Goal: Transaction & Acquisition: Book appointment/travel/reservation

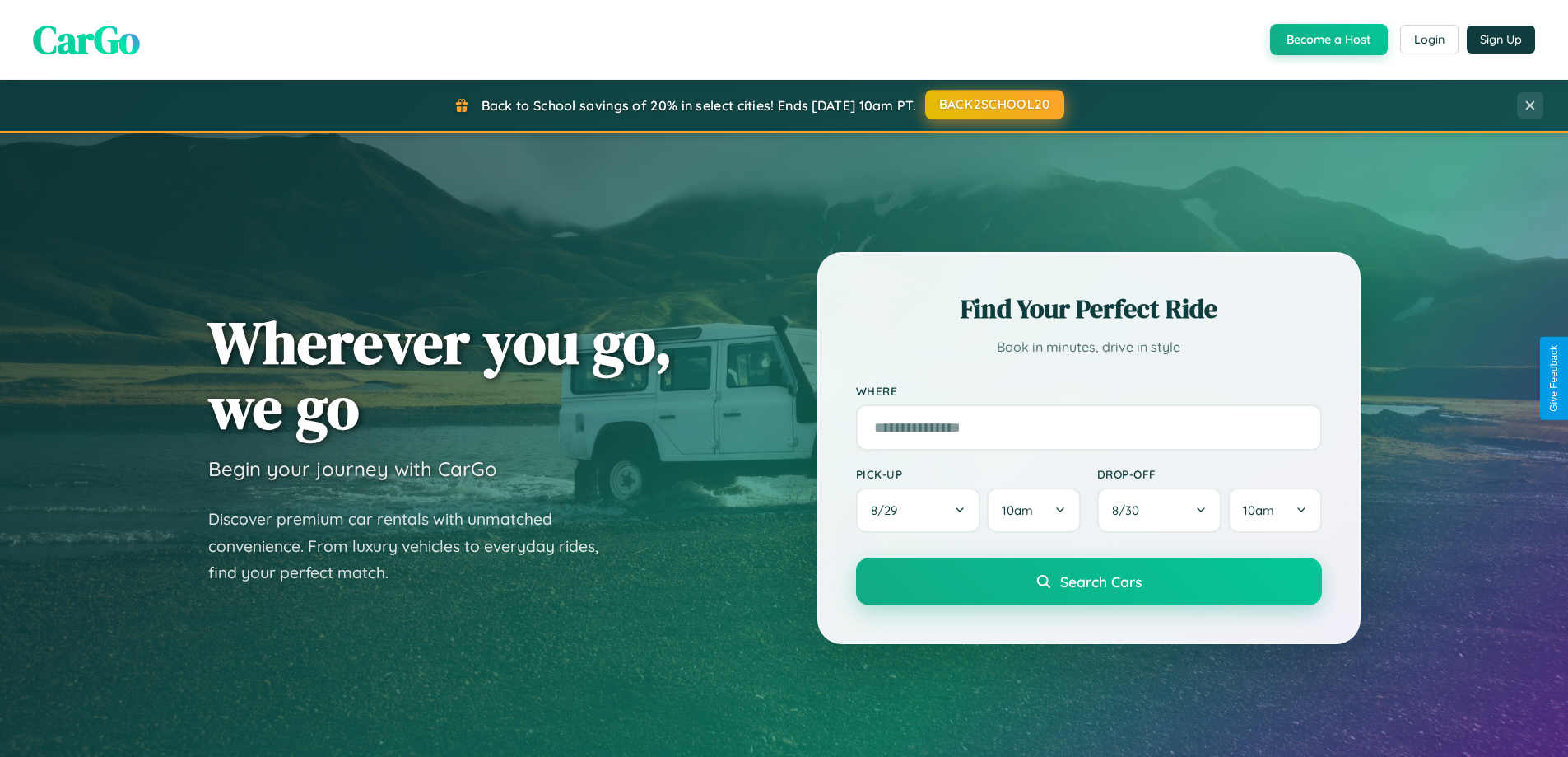
click at [993, 104] on button "BACK2SCHOOL20" at bounding box center [995, 105] width 139 height 30
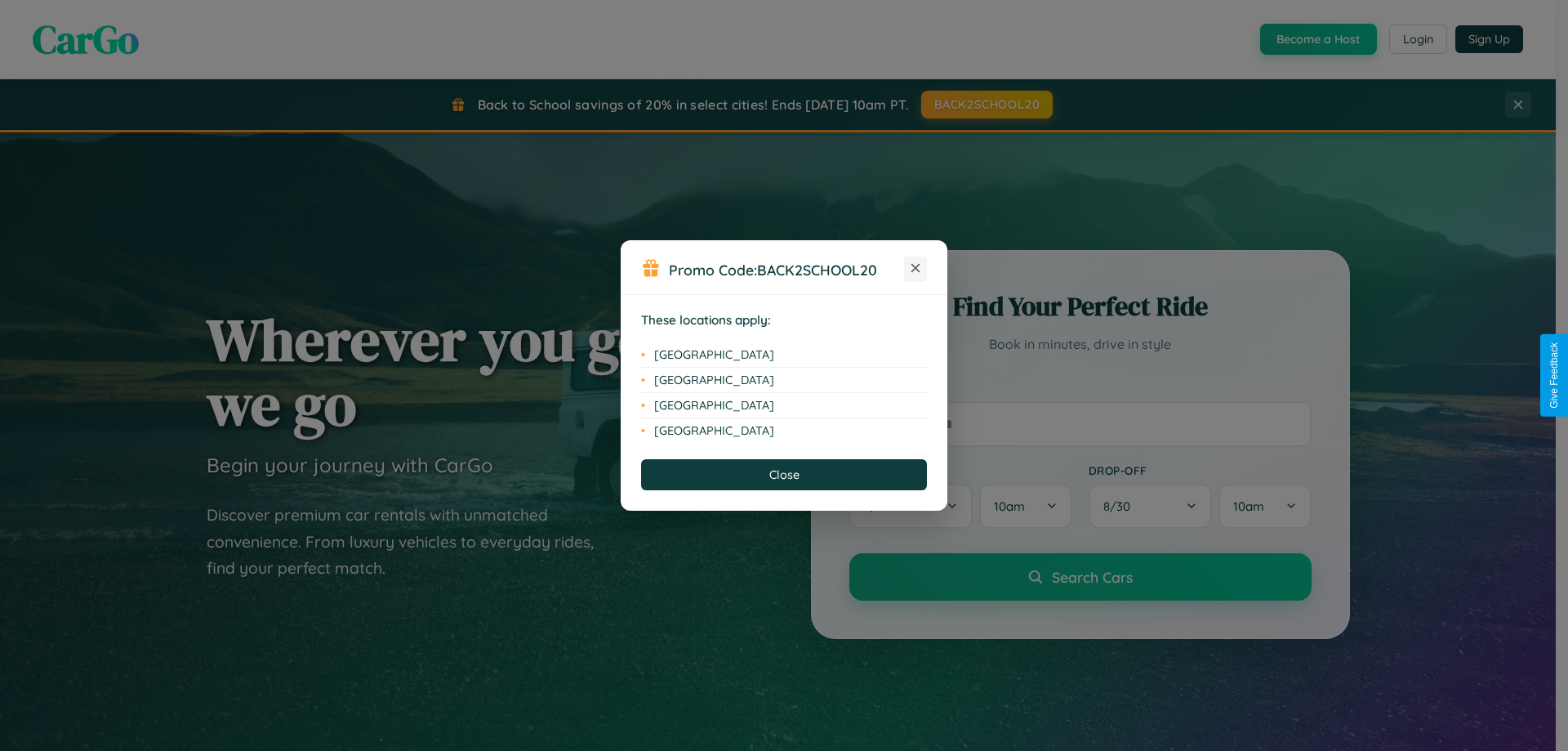
click at [916, 269] on icon at bounding box center [917, 269] width 9 height 9
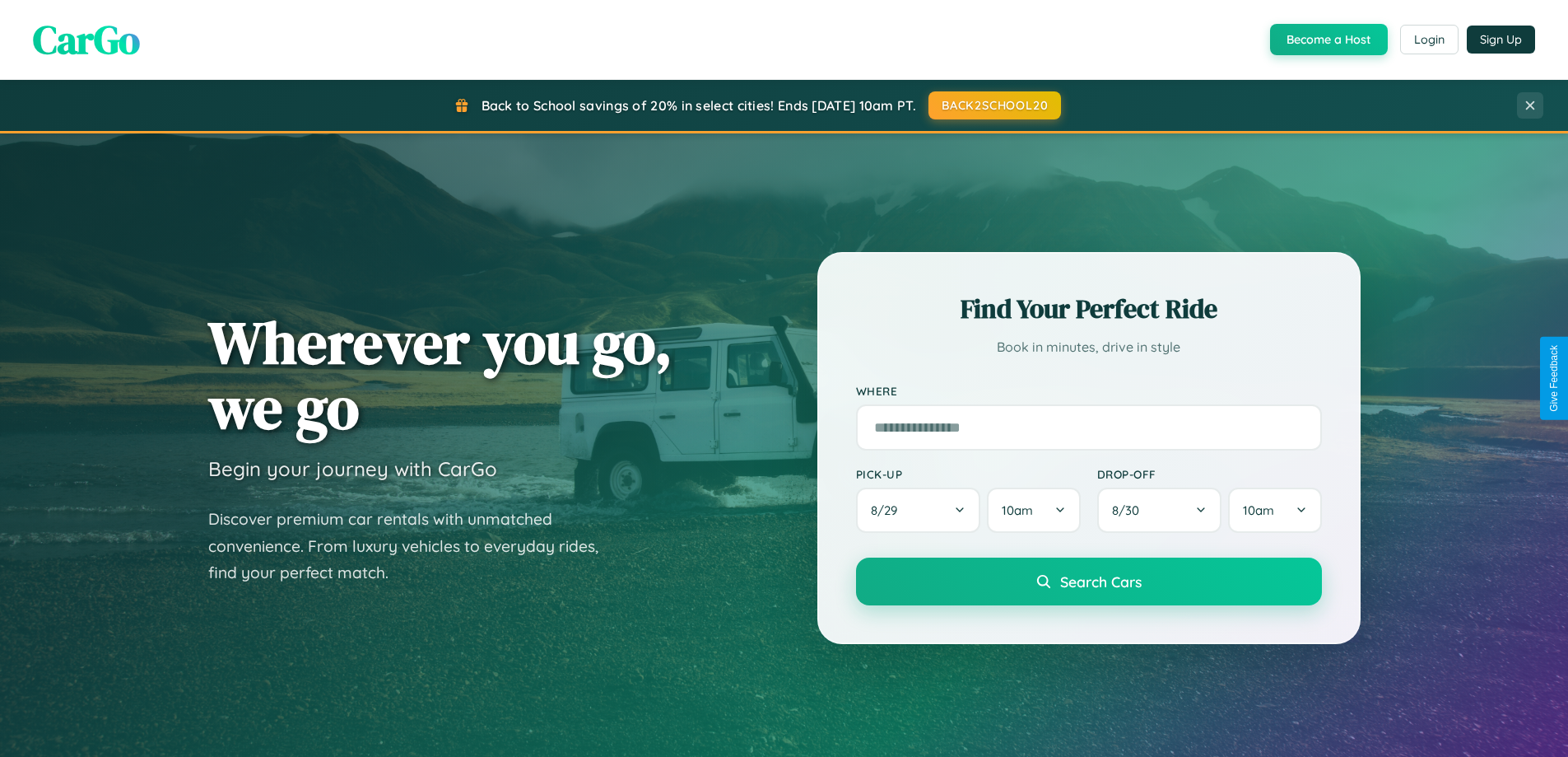
scroll to position [49, 0]
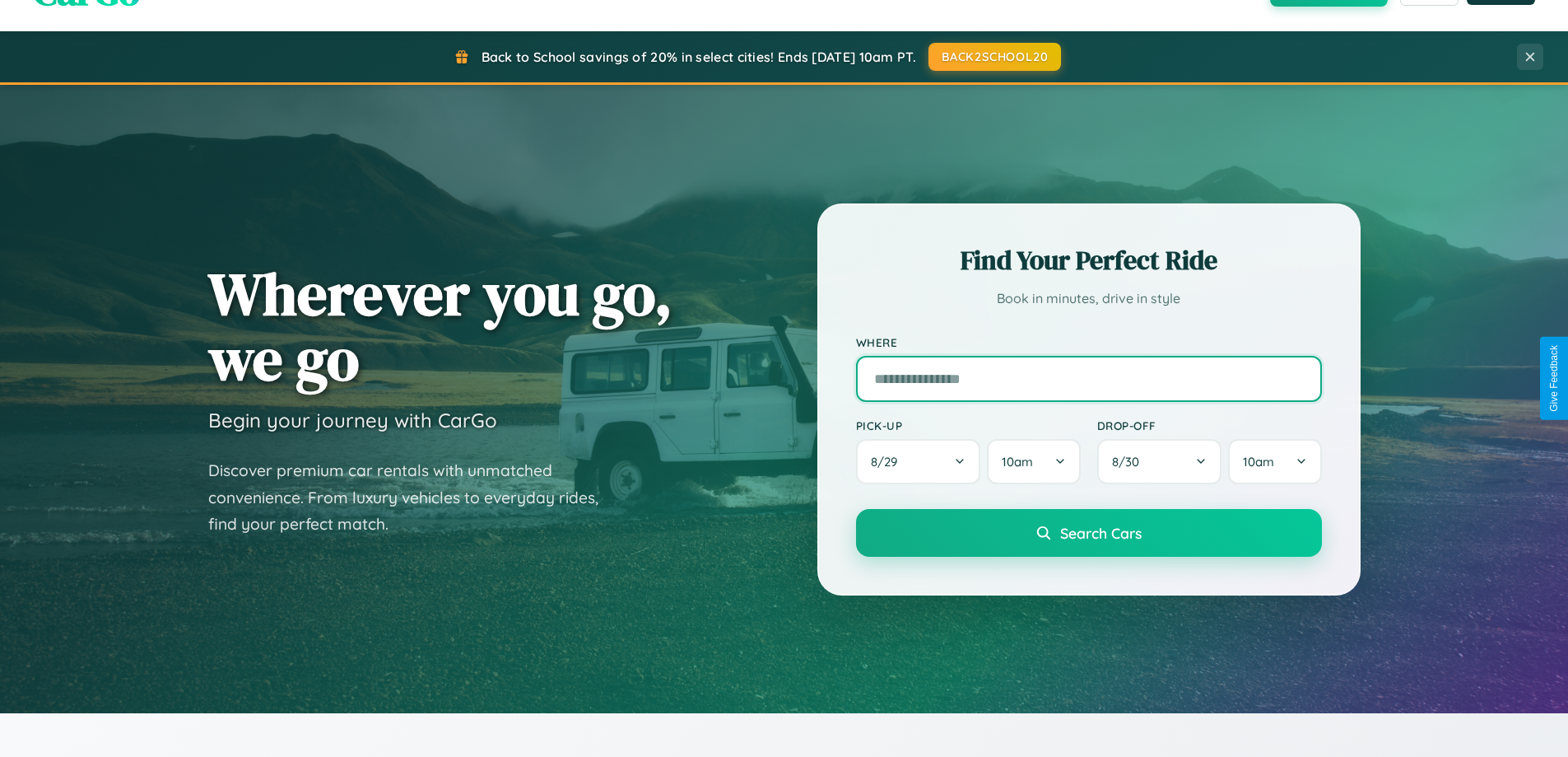
click at [1088, 378] on input "text" at bounding box center [1089, 378] width 466 height 46
type input "**********"
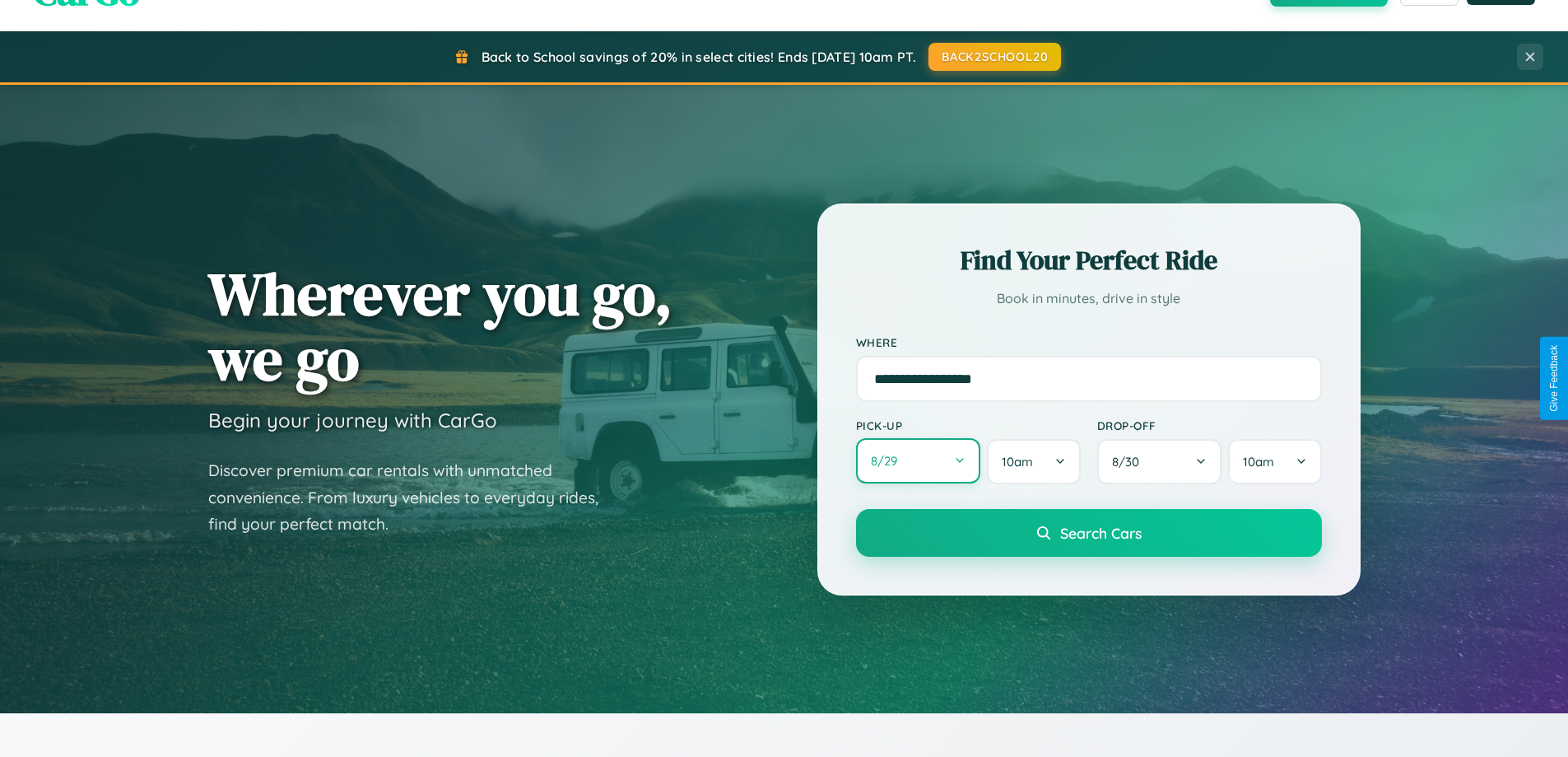
click at [918, 462] on button "8 / 29" at bounding box center [918, 461] width 125 height 45
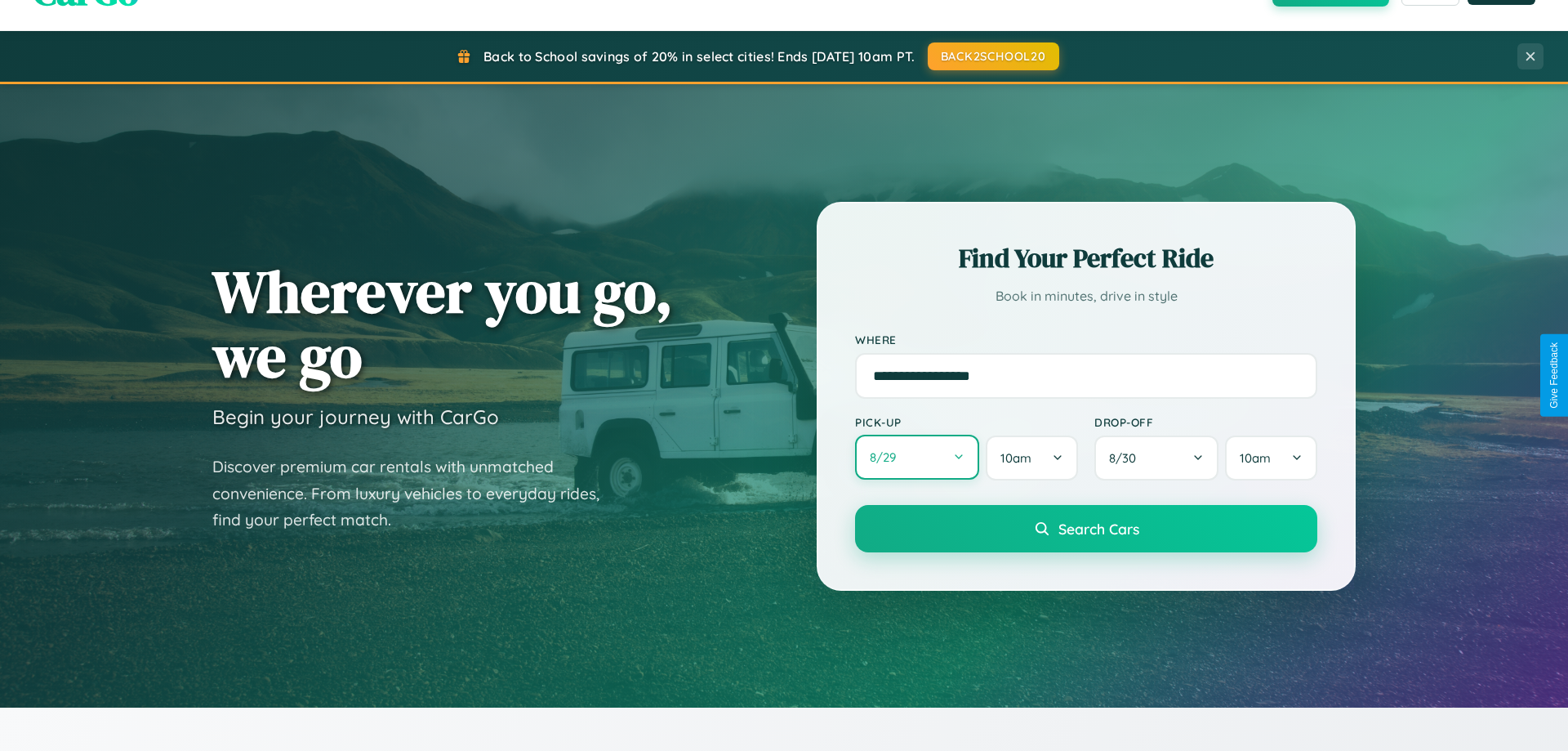
select select "*"
select select "****"
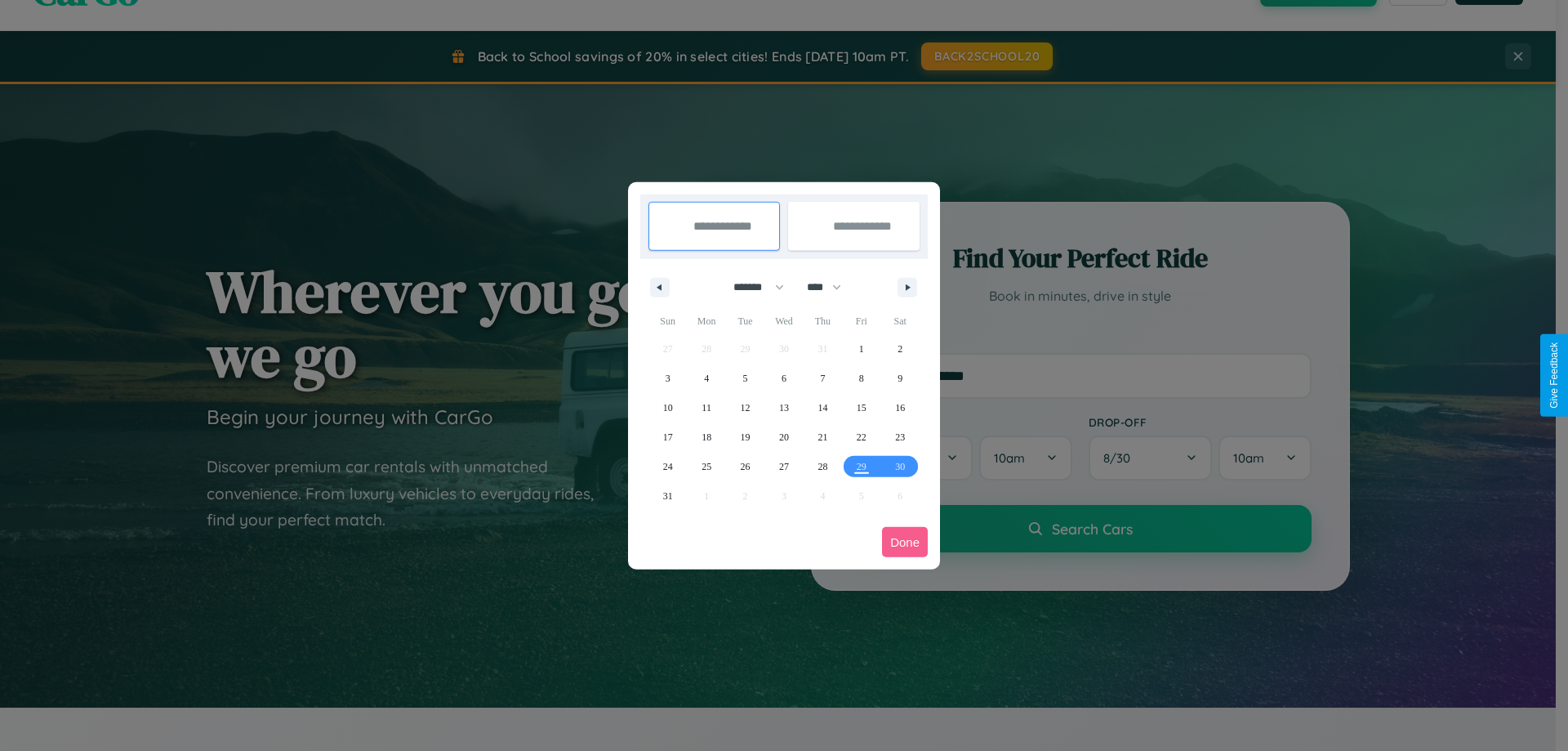
drag, startPoint x: 752, startPoint y: 287, endPoint x: 784, endPoint y: 328, distance: 52.0
click at [752, 287] on select "******* ******** ***** ***** *** **** **** ****** ********* ******* ******** **…" at bounding box center [756, 287] width 70 height 27
select select "*"
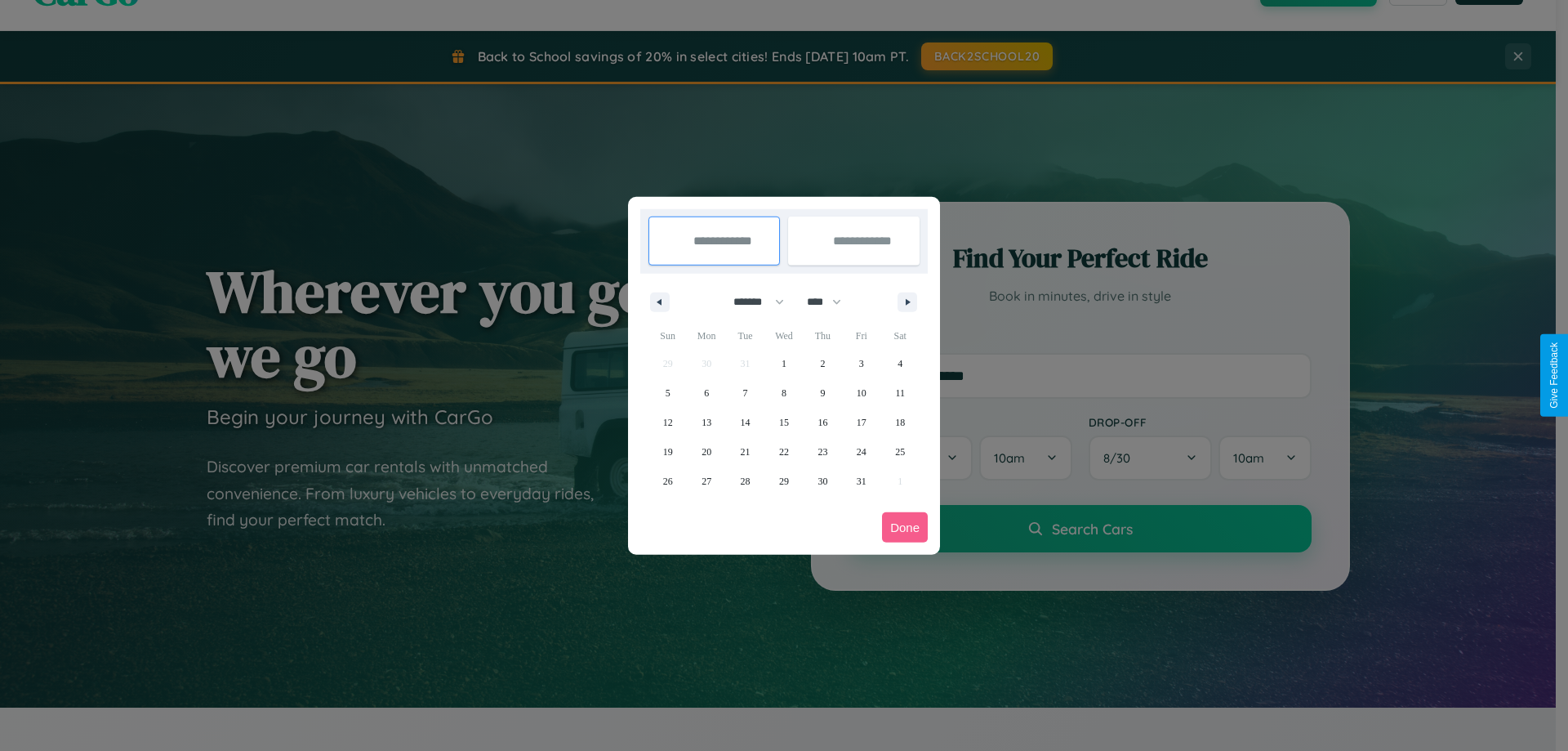
drag, startPoint x: 832, startPoint y: 302, endPoint x: 784, endPoint y: 328, distance: 54.6
click at [832, 302] on select "**** **** **** **** **** **** **** **** **** **** **** **** **** **** **** ****…" at bounding box center [823, 302] width 49 height 27
select select "****"
click at [861, 451] on span "23" at bounding box center [862, 452] width 10 height 30
type input "**********"
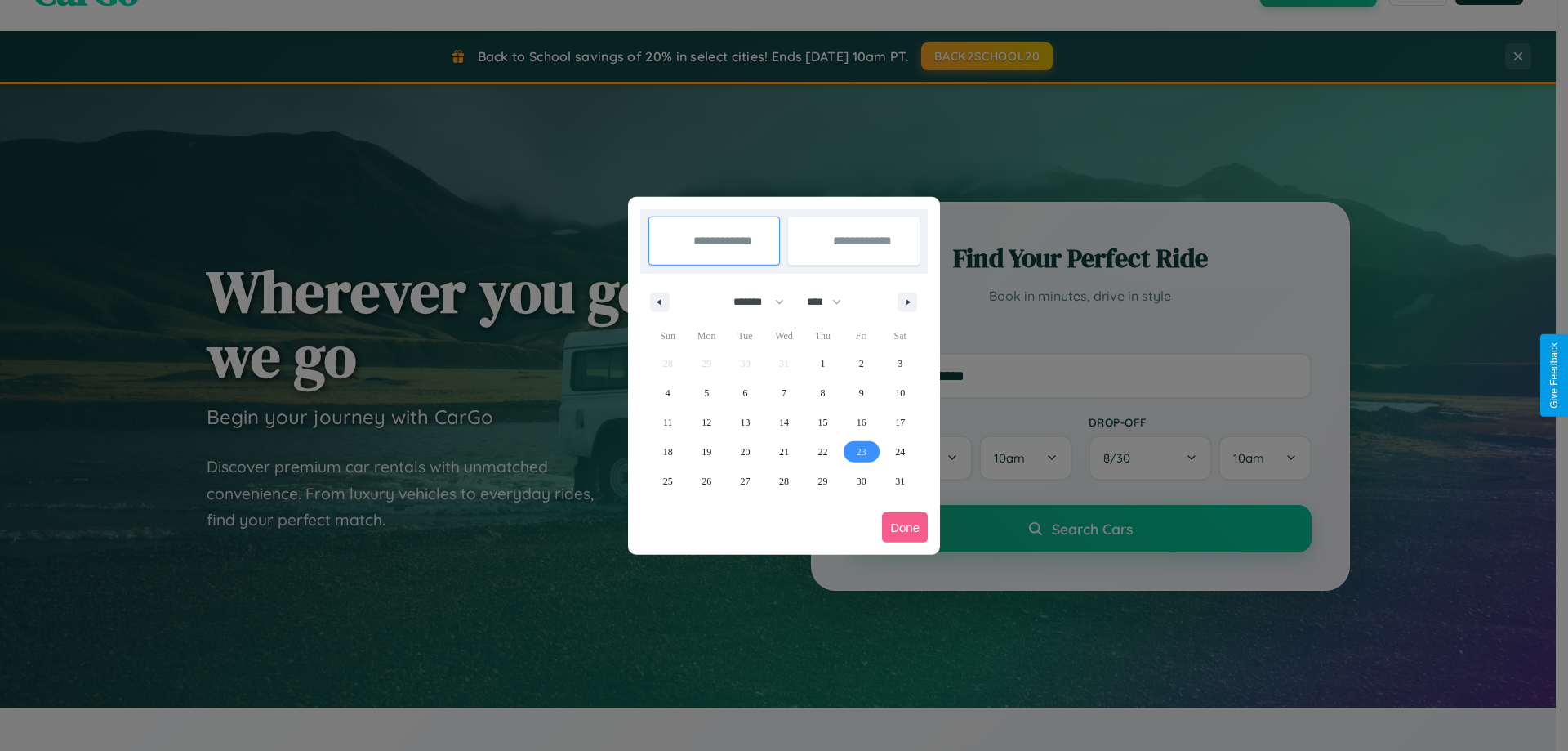
type input "**********"
click at [907, 302] on icon "button" at bounding box center [910, 302] width 8 height 7
select select "*"
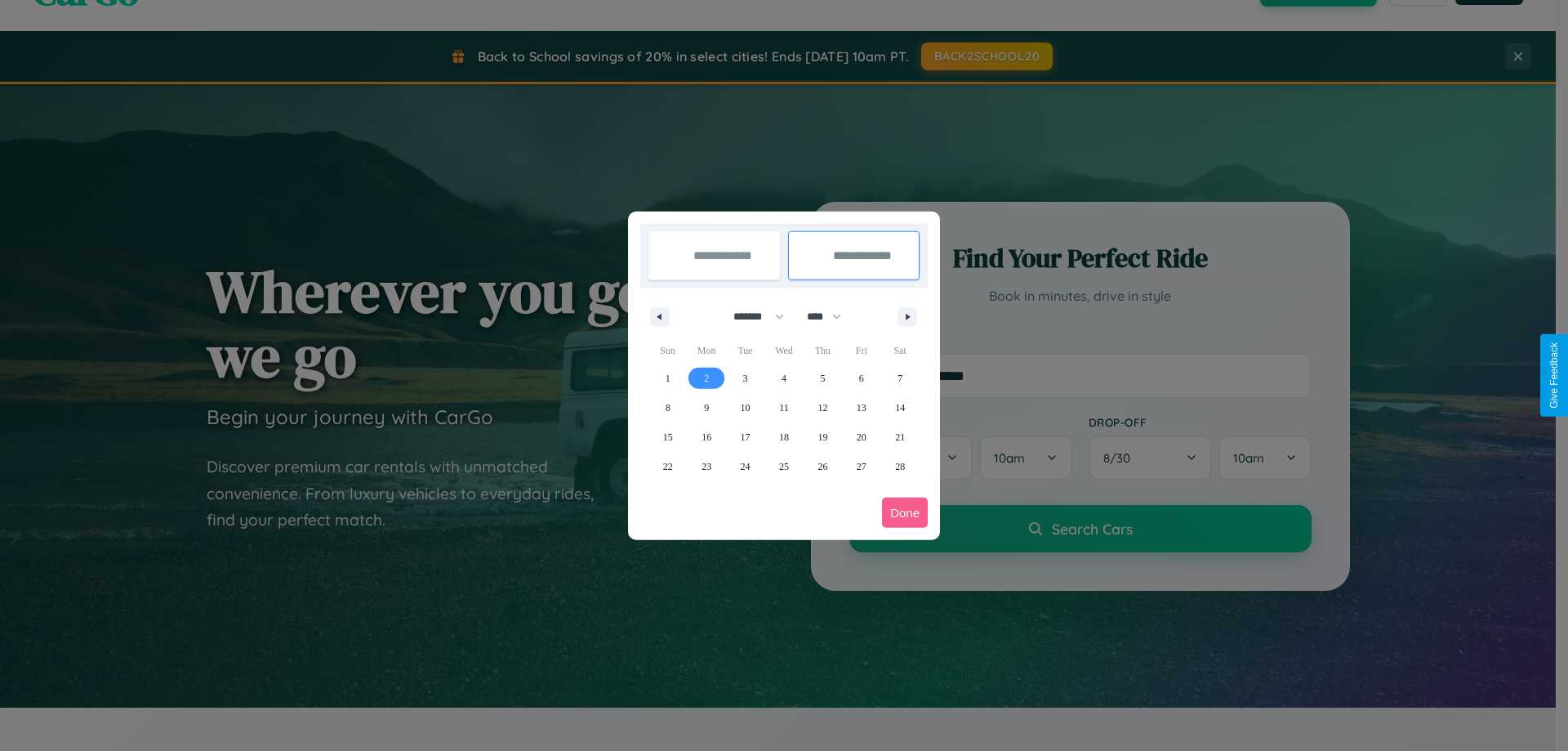
click at [706, 378] on span "2" at bounding box center [706, 379] width 5 height 30
type input "**********"
select select "*"
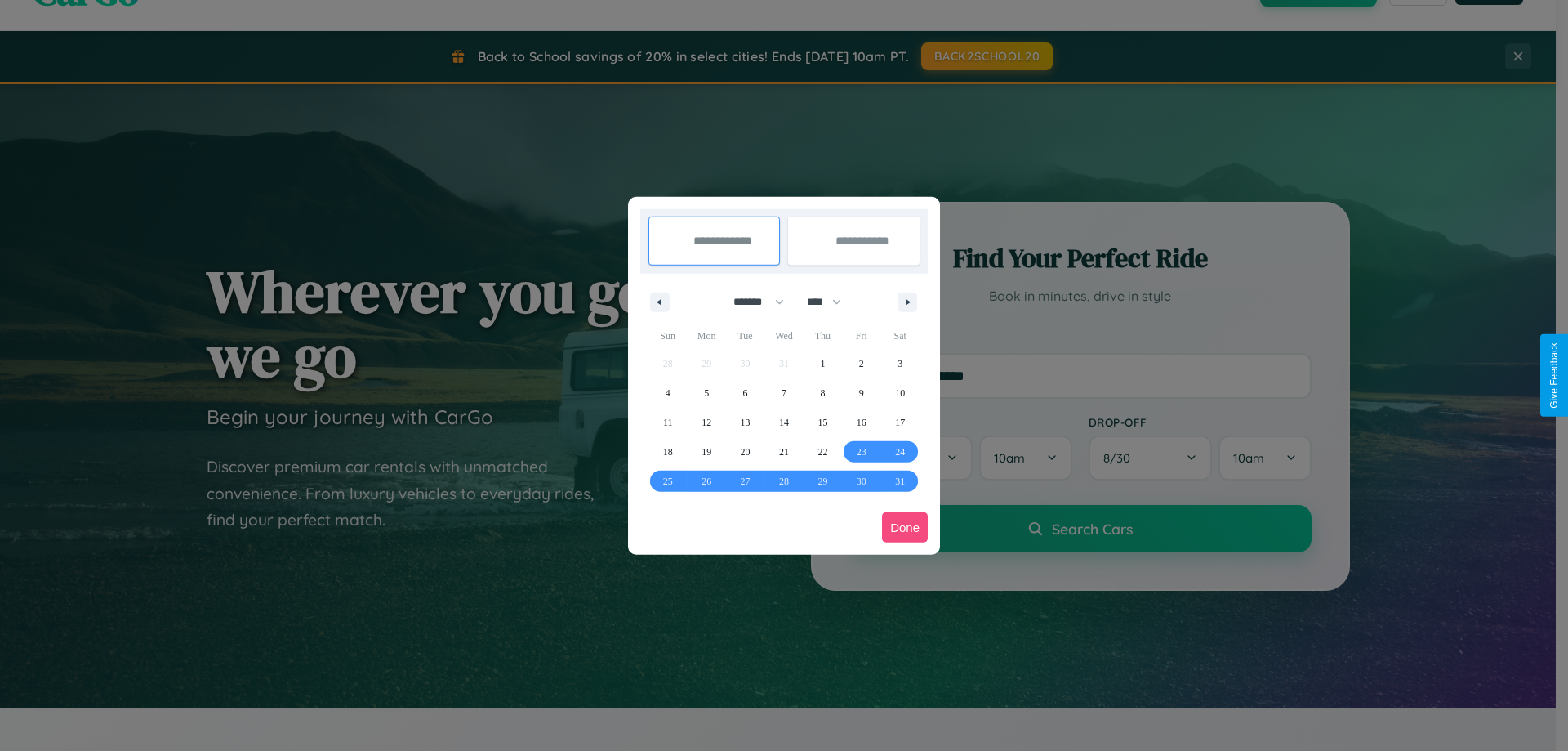
click at [905, 527] on button "Done" at bounding box center [905, 527] width 46 height 30
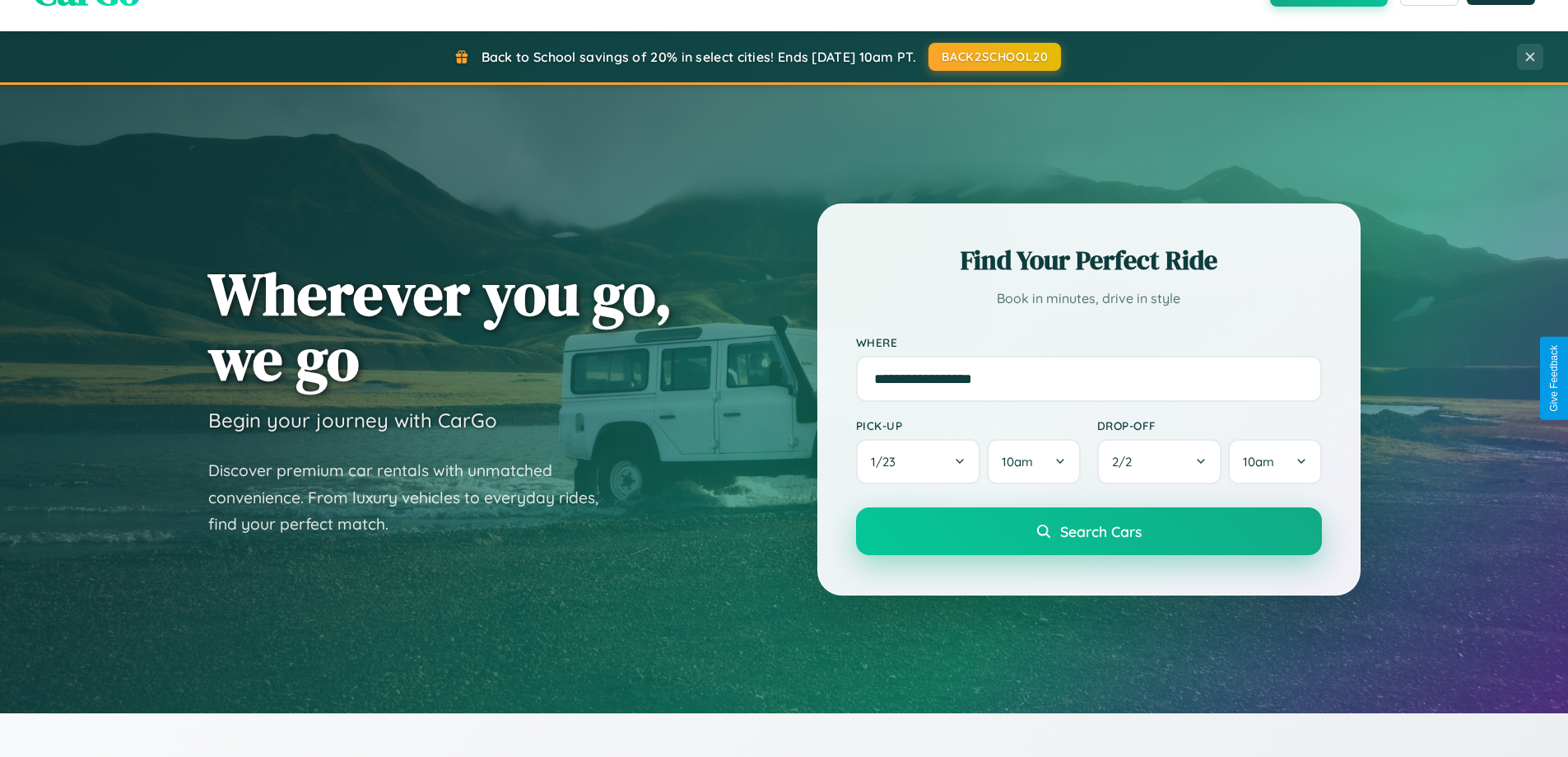
click at [1088, 531] on span "Search Cars" at bounding box center [1101, 530] width 82 height 18
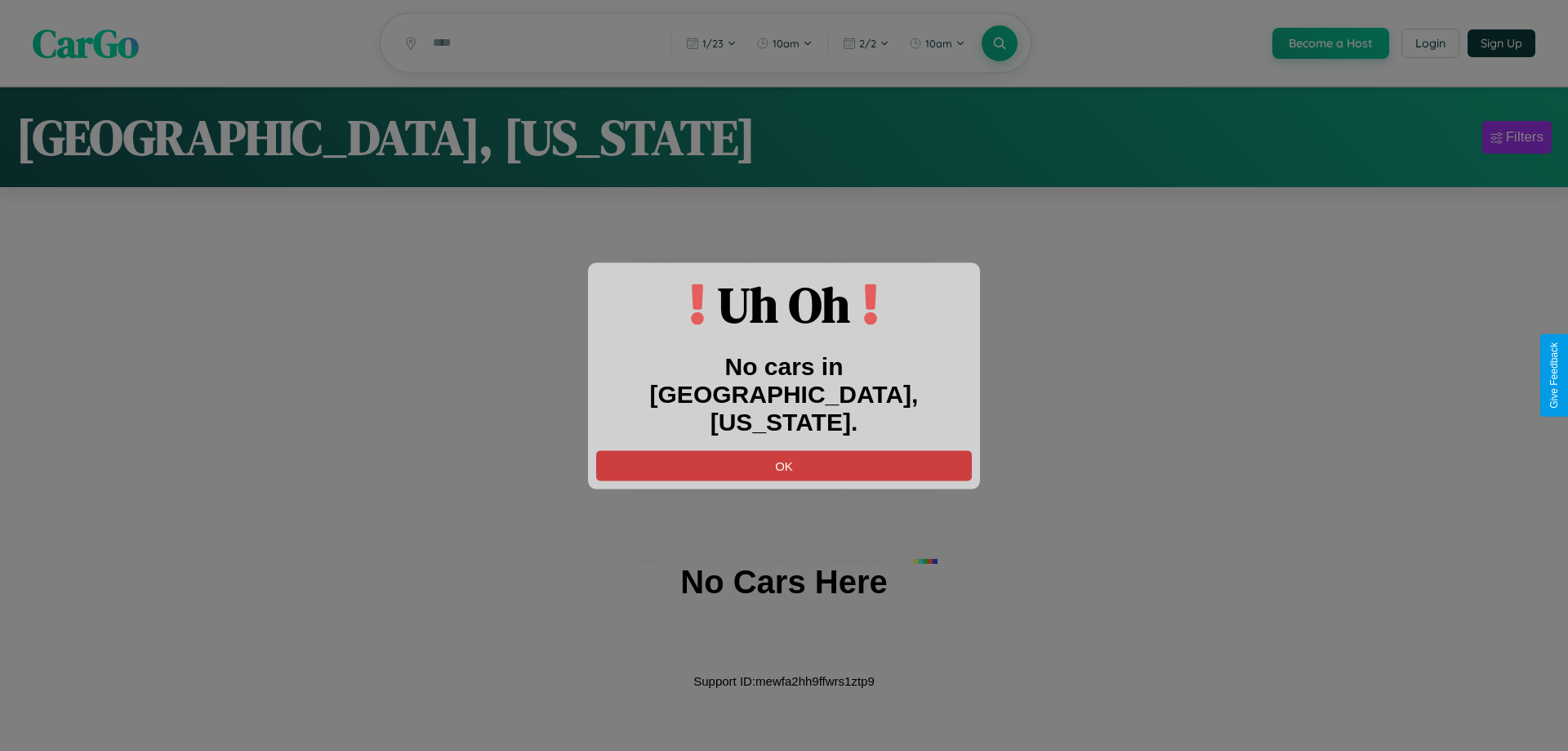
click at [784, 450] on button "OK" at bounding box center [784, 465] width 376 height 30
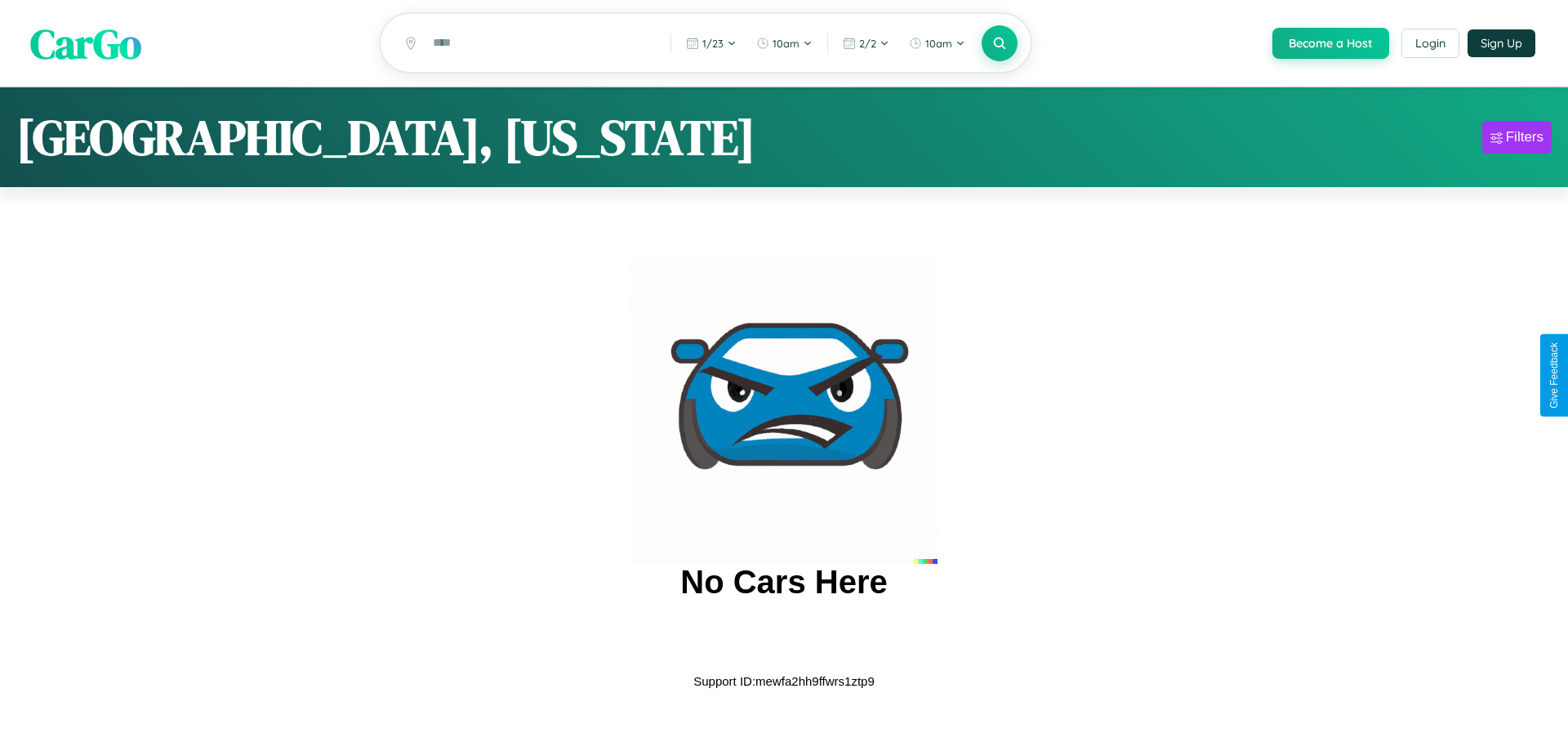
click at [86, 44] on span "CarGo" at bounding box center [85, 43] width 111 height 57
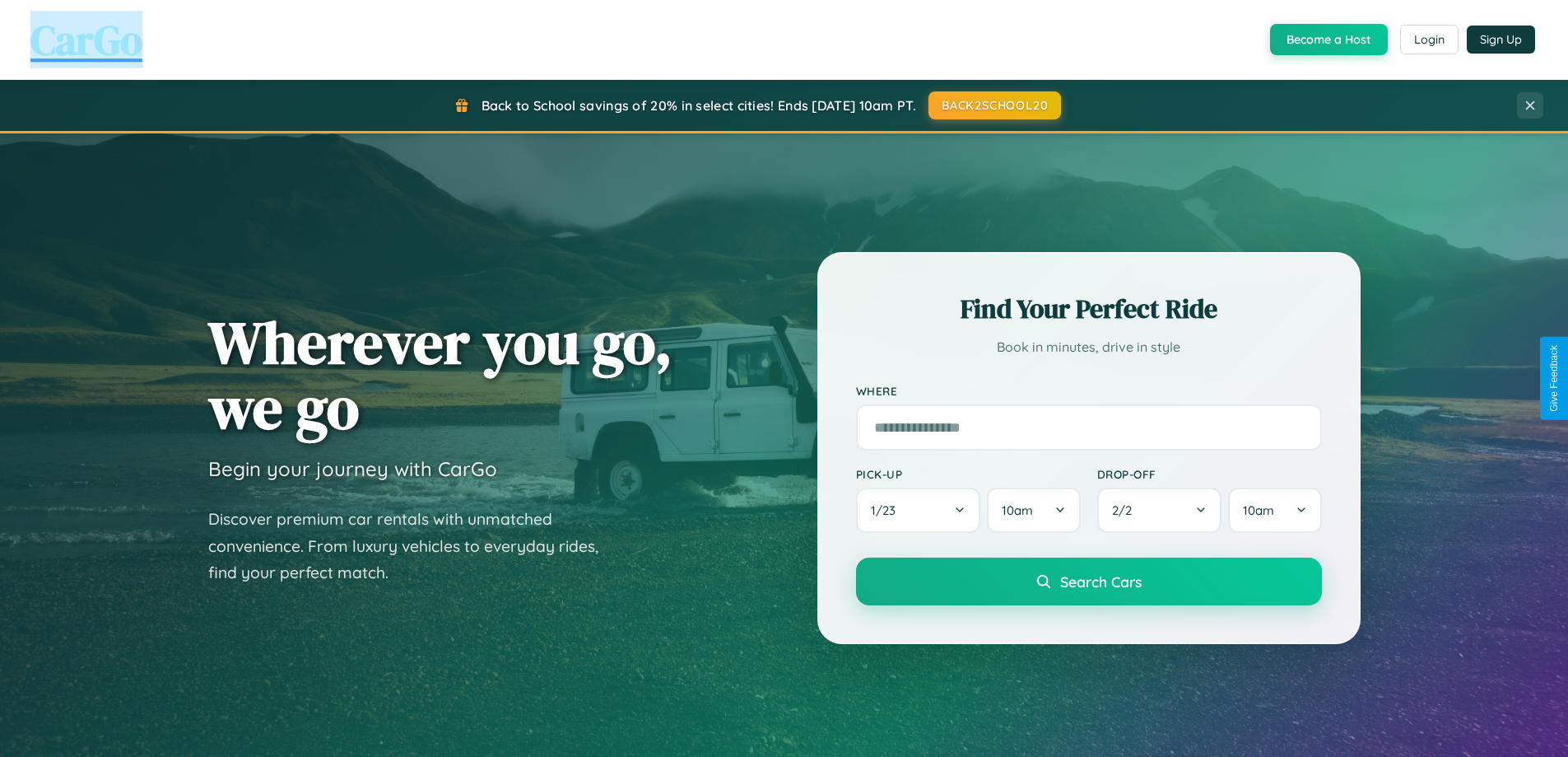
scroll to position [49, 0]
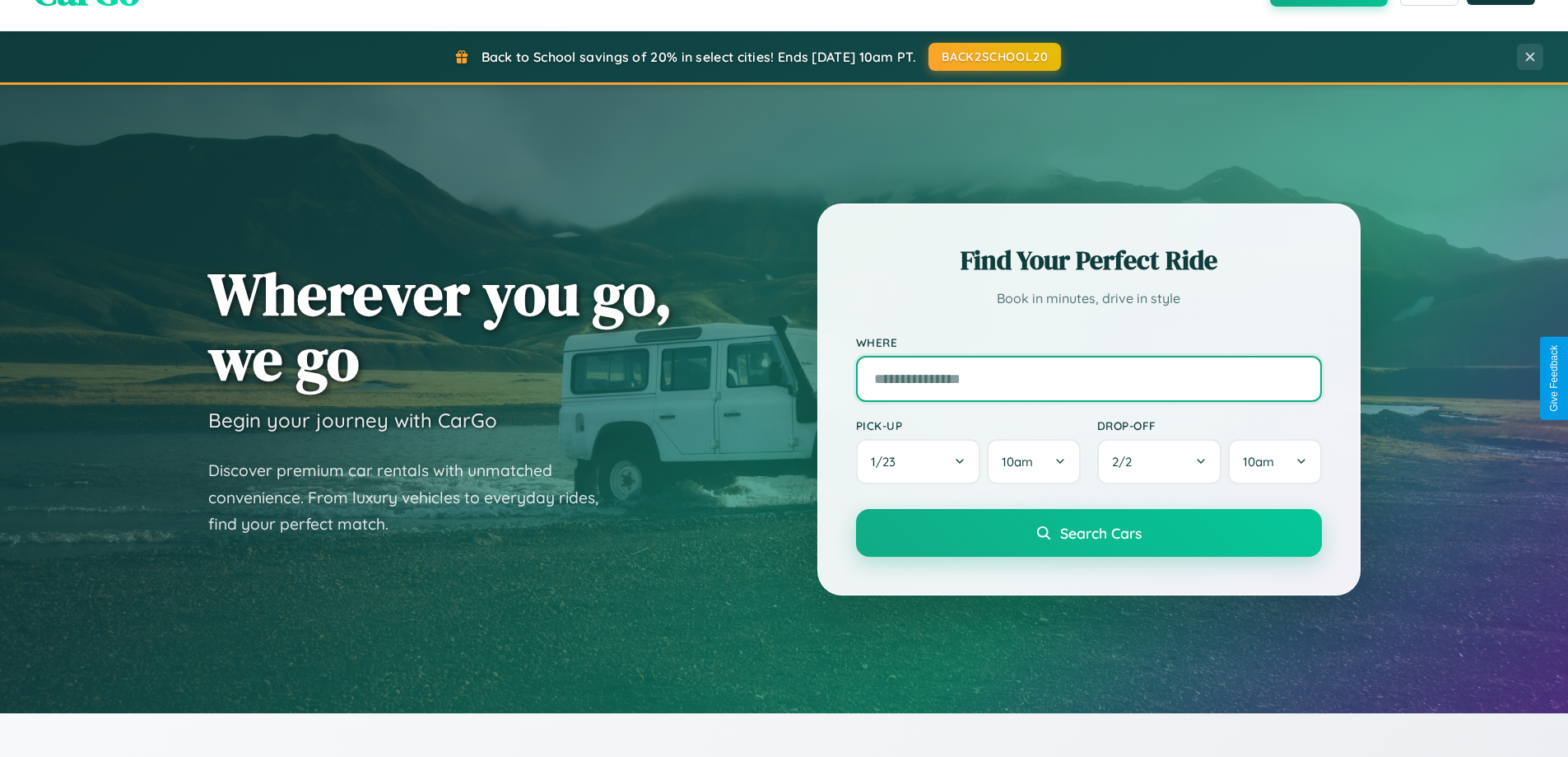
click at [1088, 378] on input "text" at bounding box center [1089, 378] width 466 height 46
type input "*******"
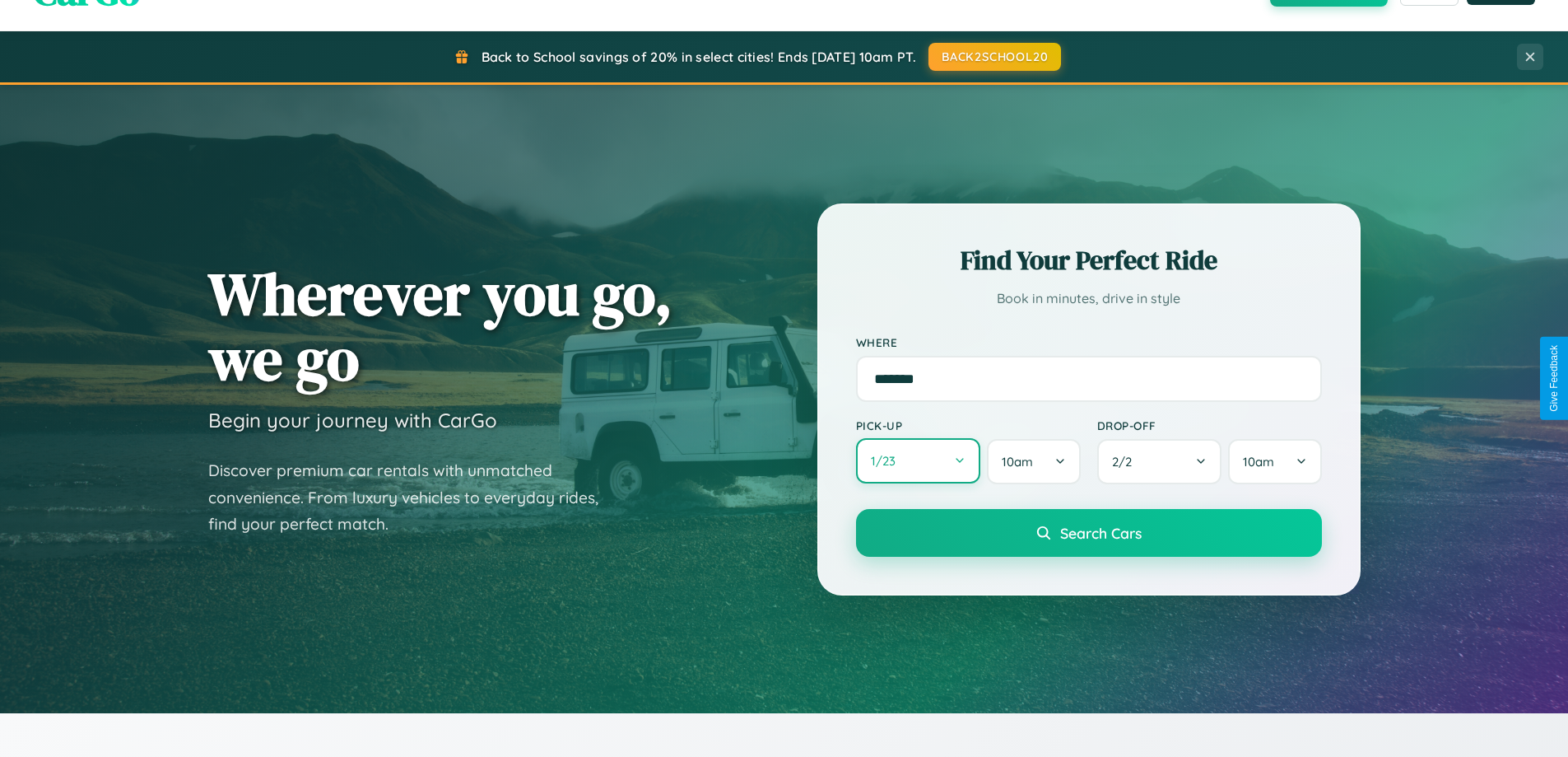
click at [918, 462] on button "1 / 23" at bounding box center [918, 461] width 125 height 45
select select "*"
select select "****"
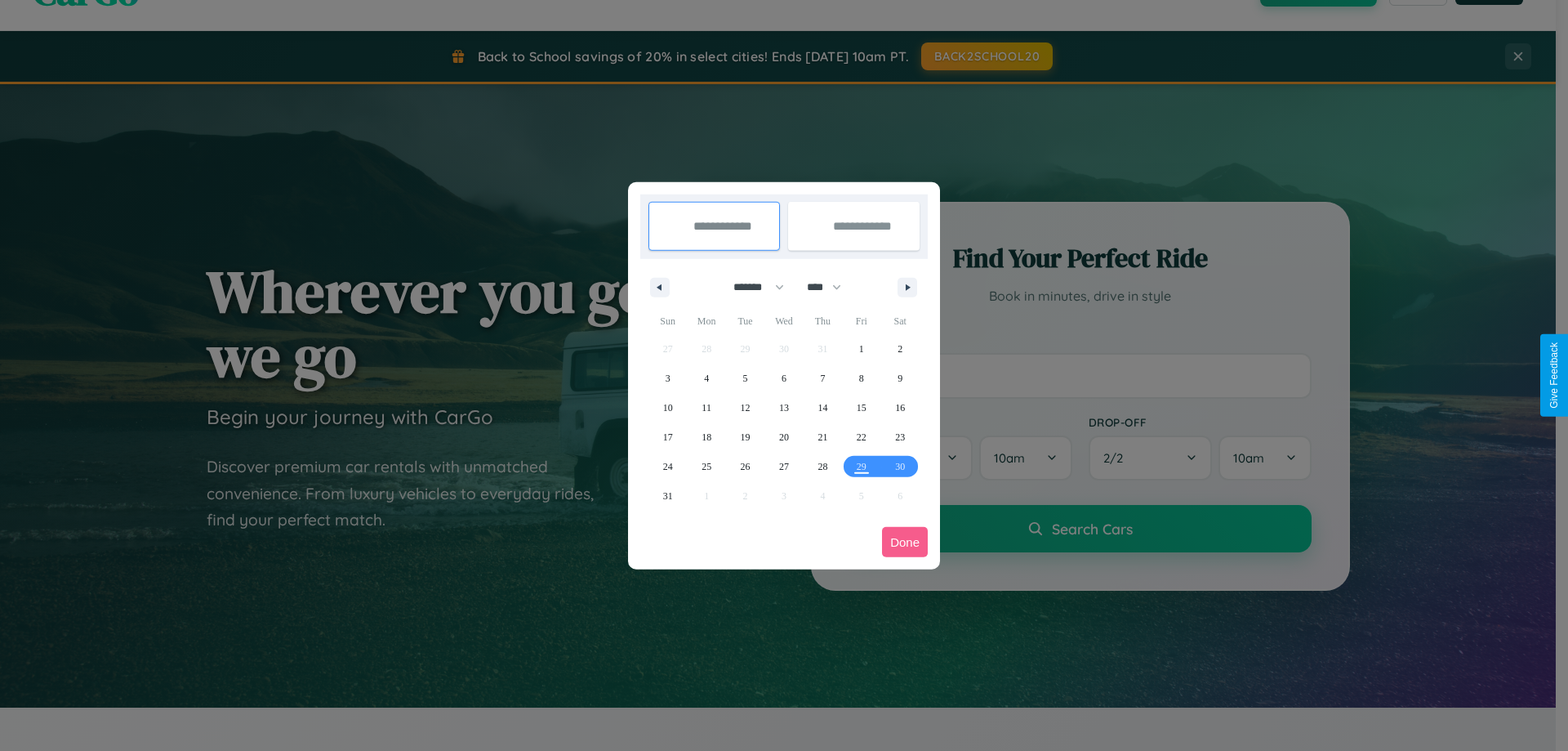
click at [752, 287] on select "******* ******** ***** ***** *** **** **** ****** ********* ******* ******** **…" at bounding box center [756, 287] width 70 height 27
select select "*"
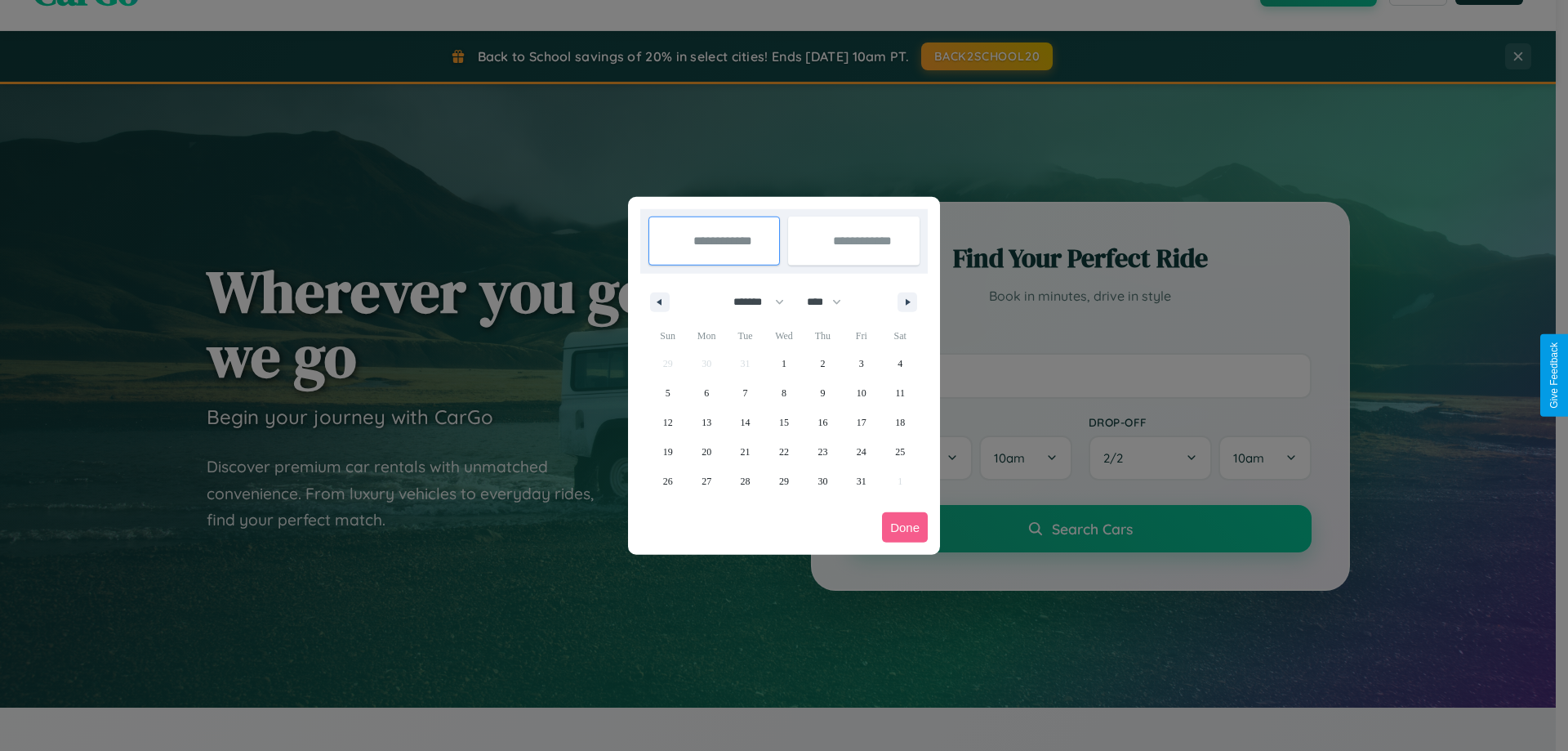
drag, startPoint x: 832, startPoint y: 302, endPoint x: 784, endPoint y: 328, distance: 54.6
click at [832, 302] on select "**** **** **** **** **** **** **** **** **** **** **** **** **** **** **** ****…" at bounding box center [823, 302] width 49 height 27
select select "****"
click at [706, 451] on span "19" at bounding box center [706, 452] width 10 height 30
type input "**********"
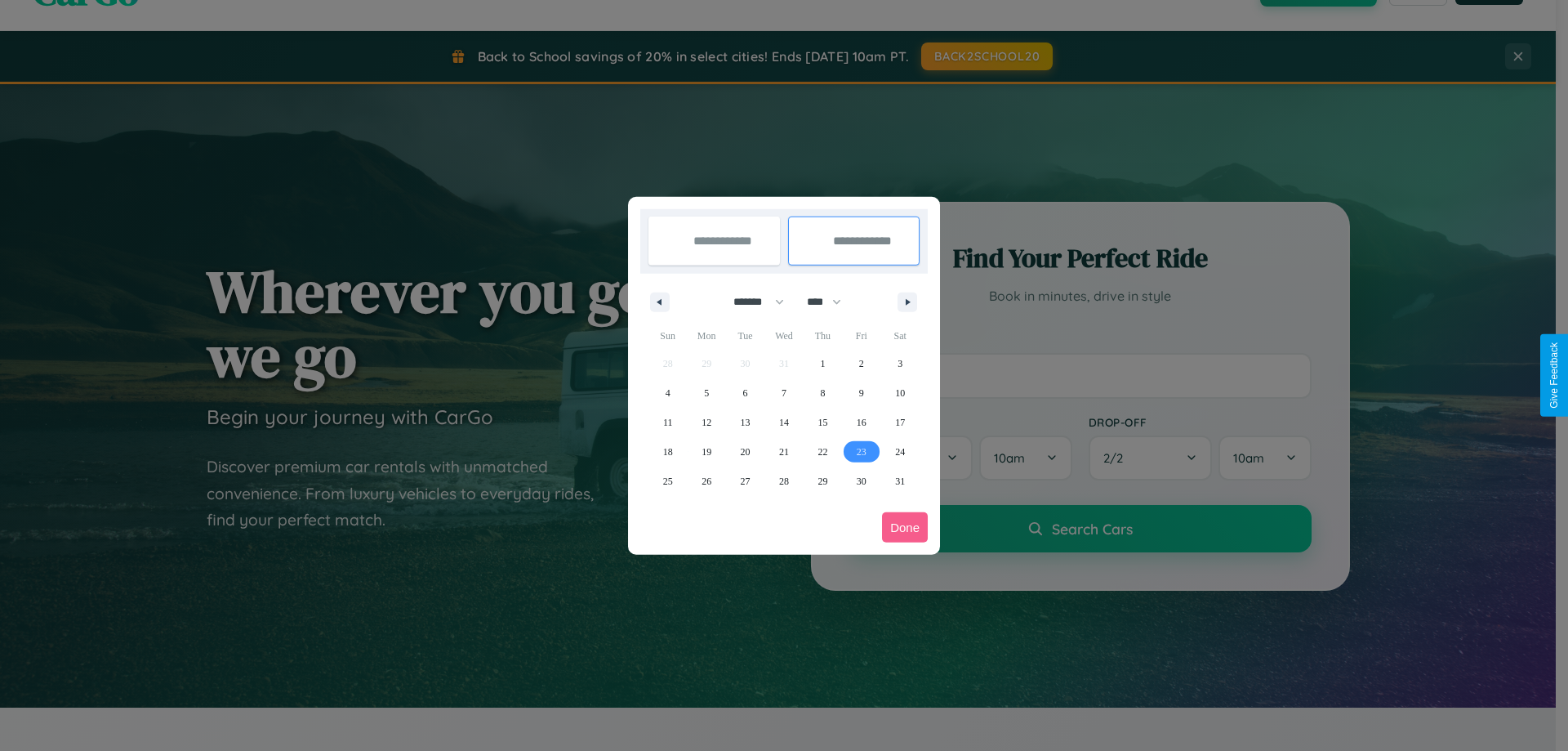
click at [861, 451] on span "23" at bounding box center [862, 452] width 10 height 30
type input "**********"
click at [905, 527] on button "Done" at bounding box center [905, 527] width 46 height 30
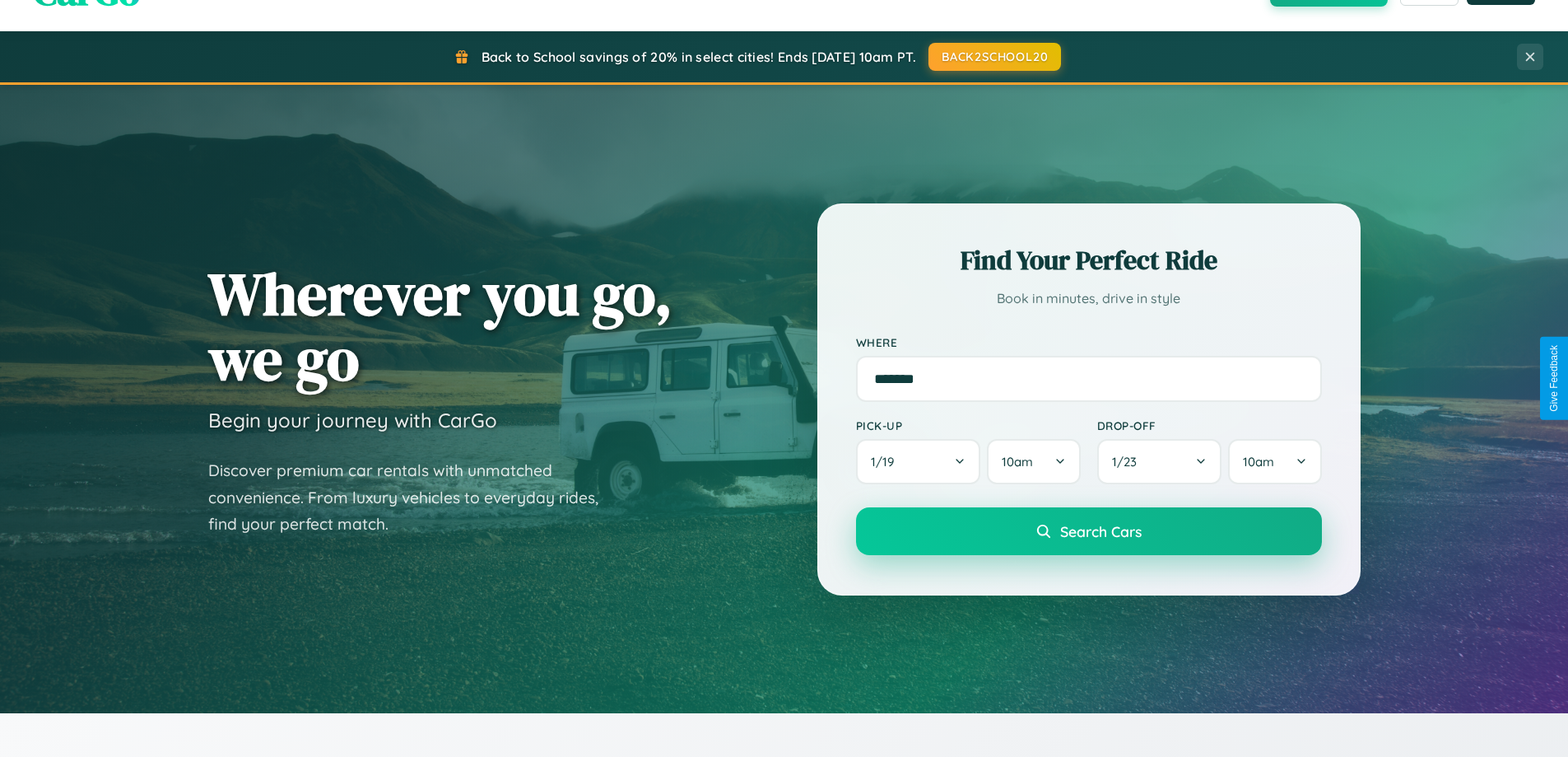
click at [1088, 531] on span "Search Cars" at bounding box center [1101, 530] width 82 height 18
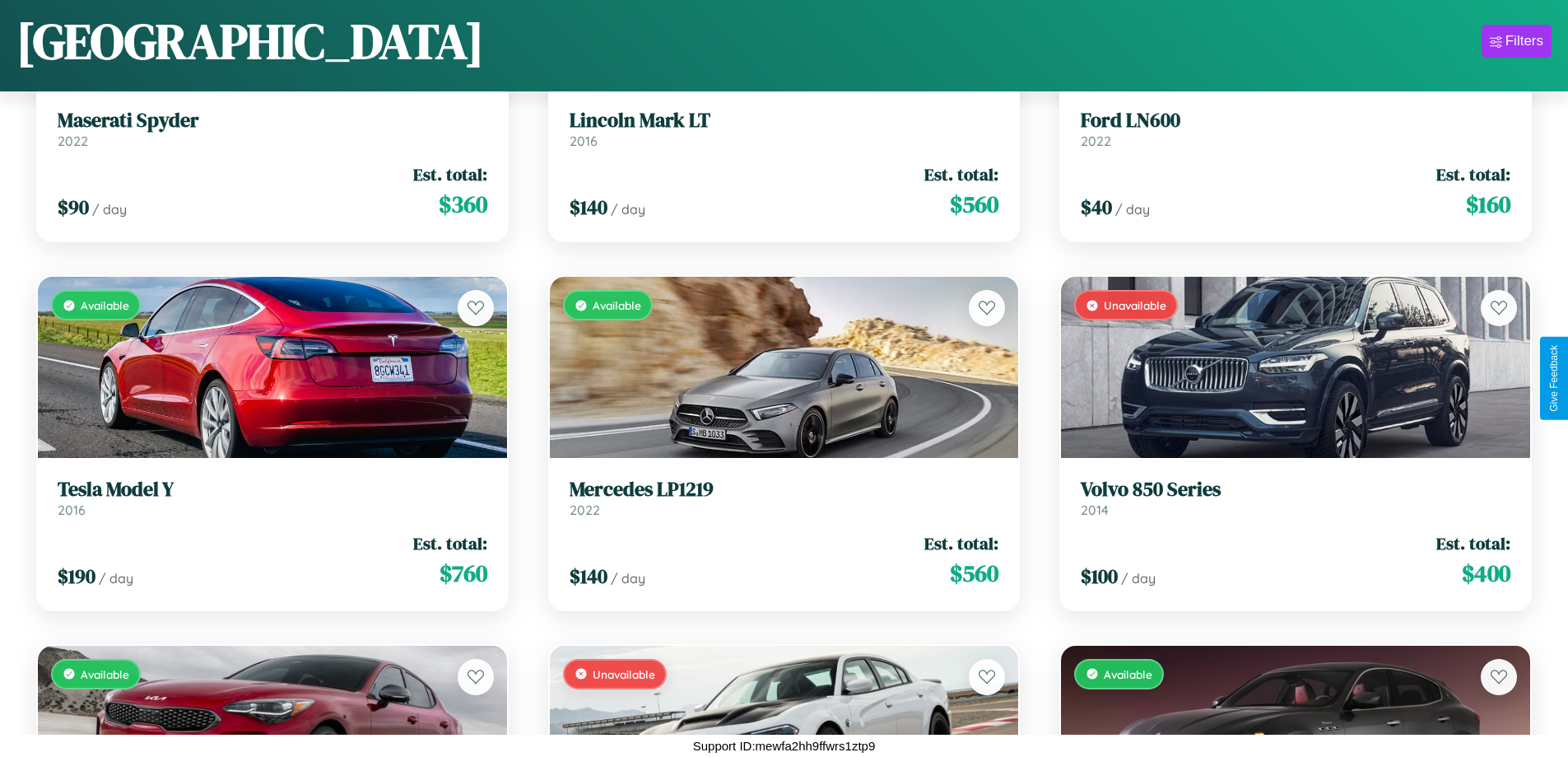
scroll to position [5393, 0]
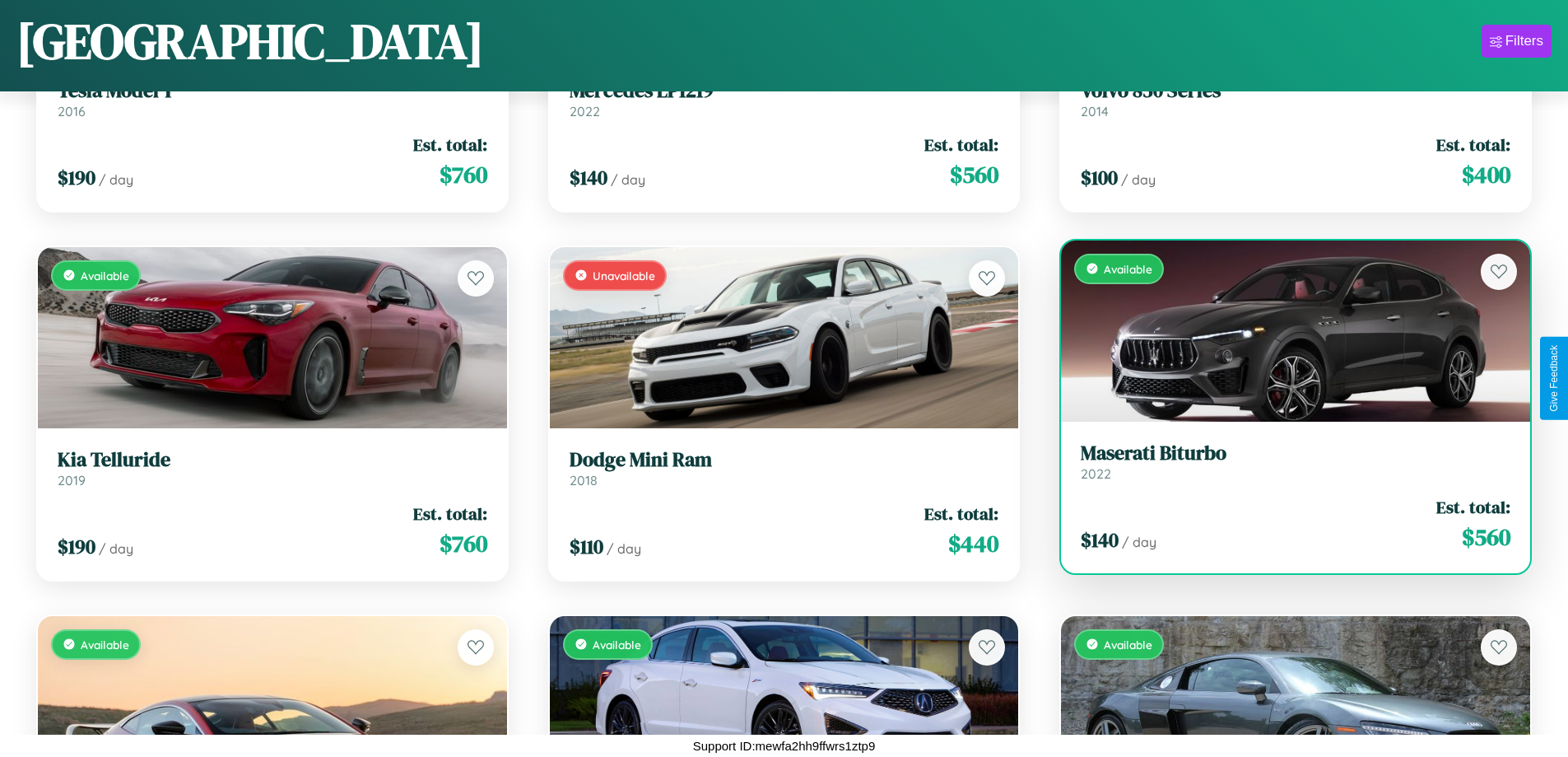
click at [1285, 330] on div "Available" at bounding box center [1295, 330] width 469 height 181
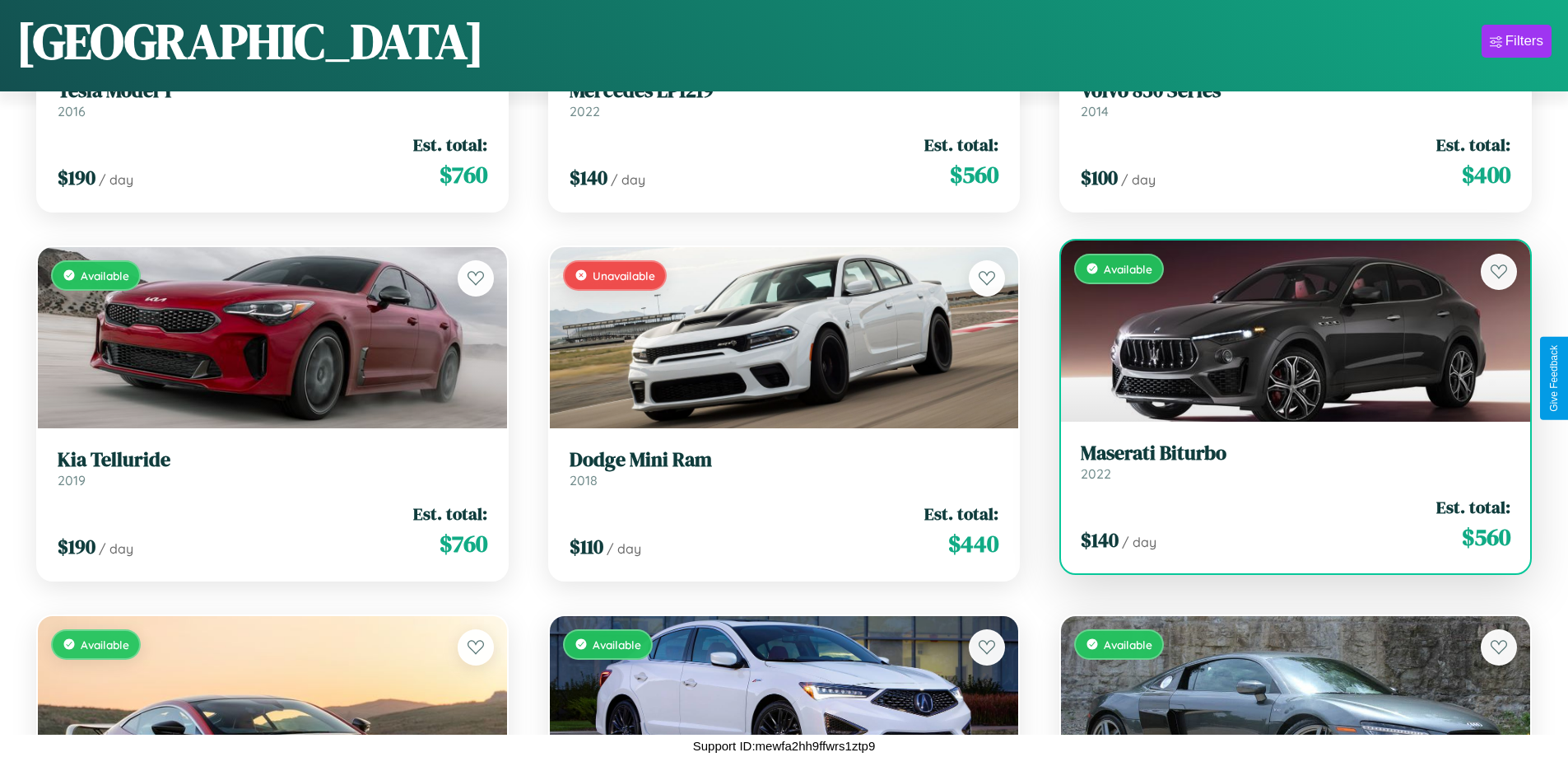
click at [1285, 330] on div "Available" at bounding box center [1295, 330] width 469 height 181
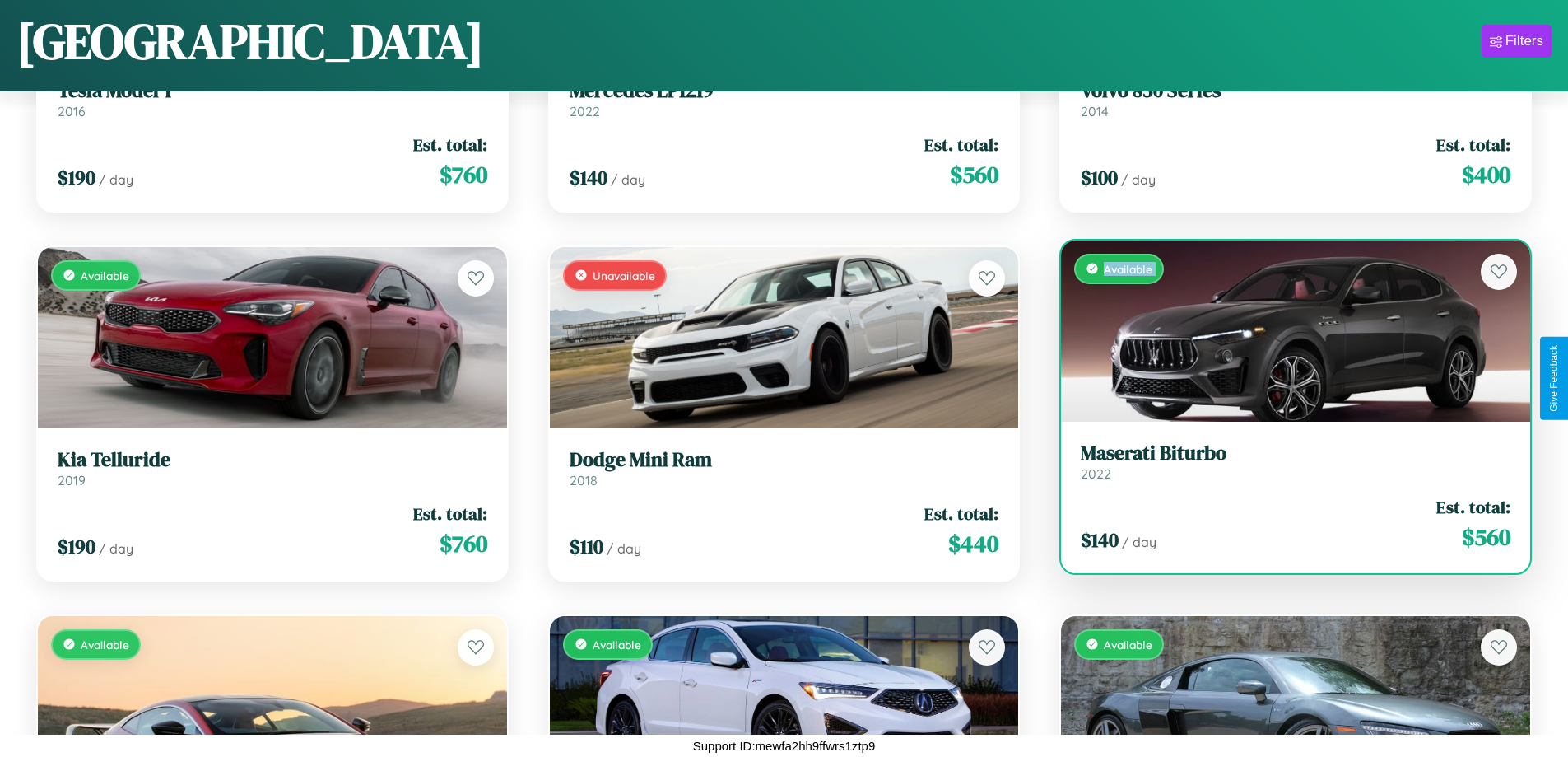
click at [1285, 330] on div "Available" at bounding box center [1295, 330] width 469 height 181
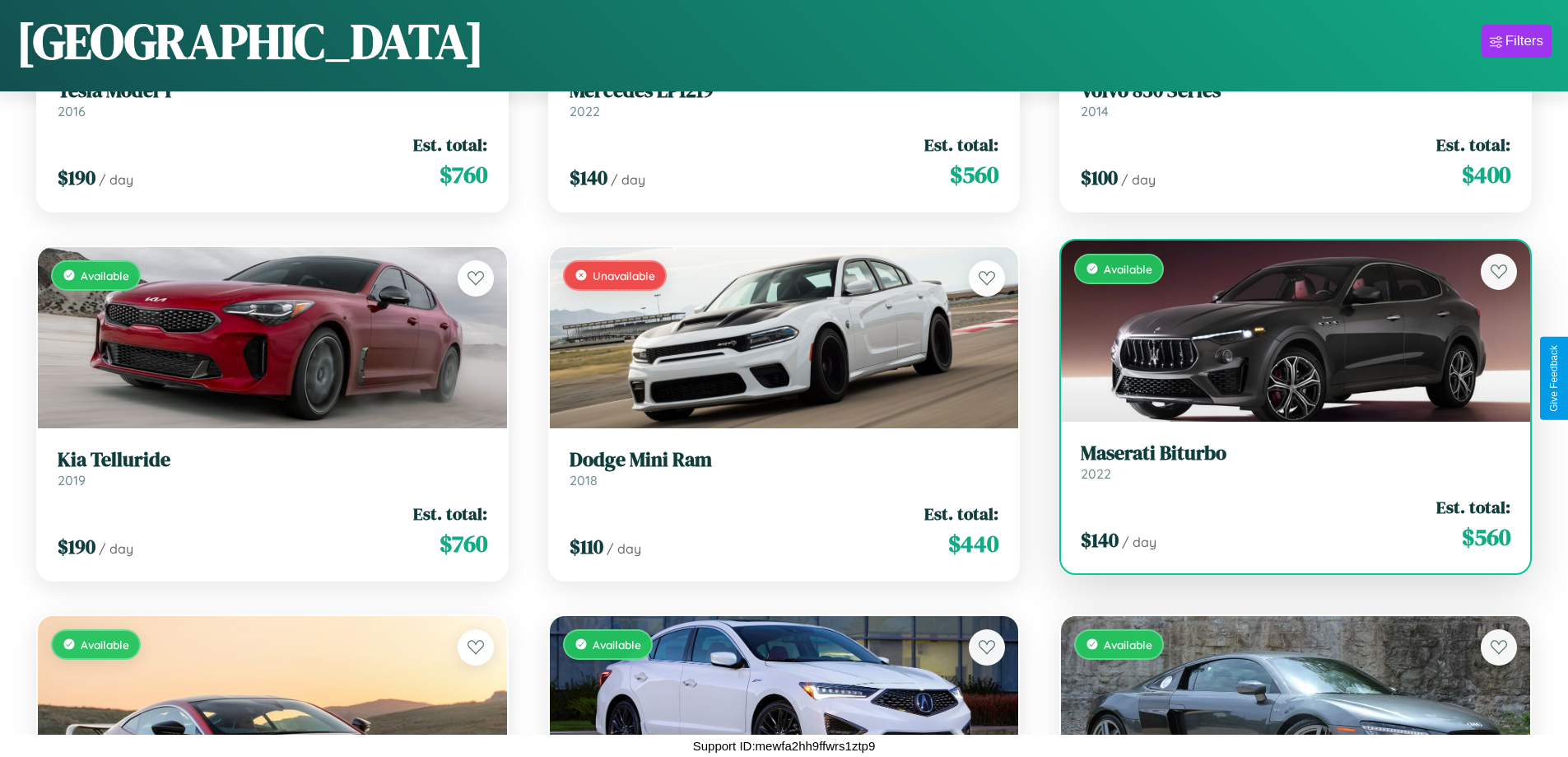
click at [1285, 330] on div "Available" at bounding box center [1295, 330] width 469 height 181
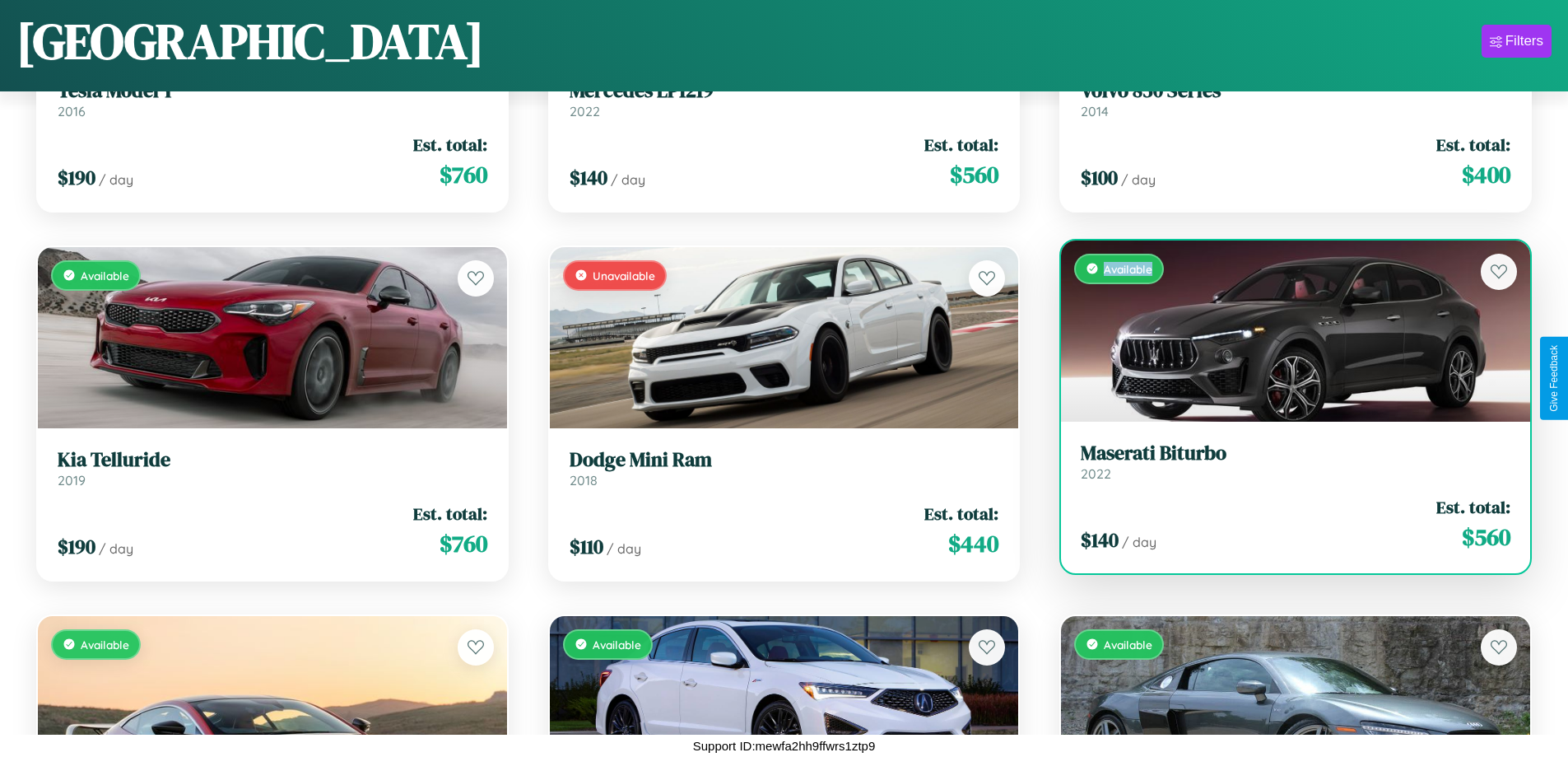
click at [1285, 330] on div "Available" at bounding box center [1295, 330] width 469 height 181
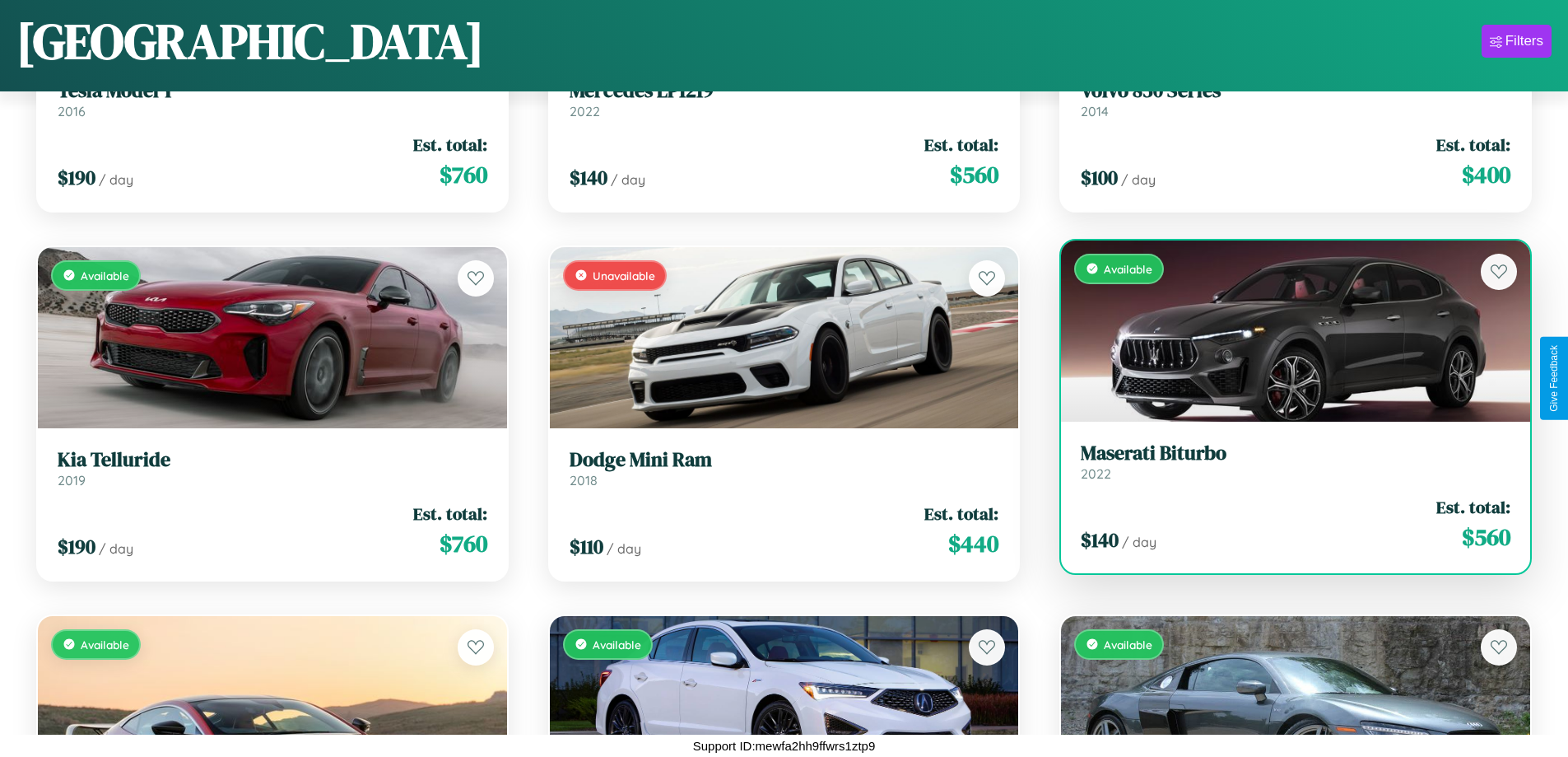
click at [1285, 462] on h3 "Maserati Biturbo" at bounding box center [1295, 452] width 430 height 23
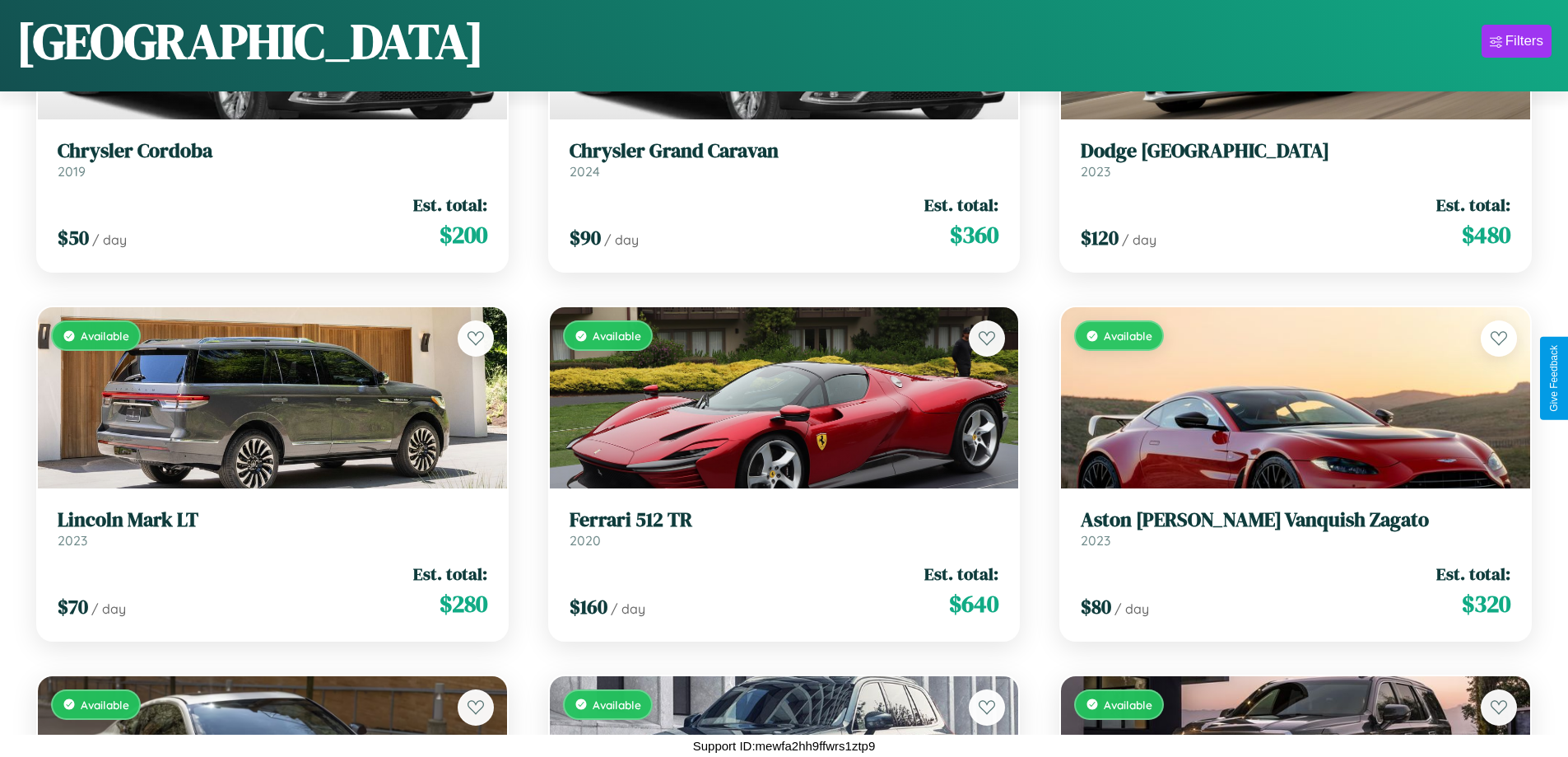
scroll to position [6867, 0]
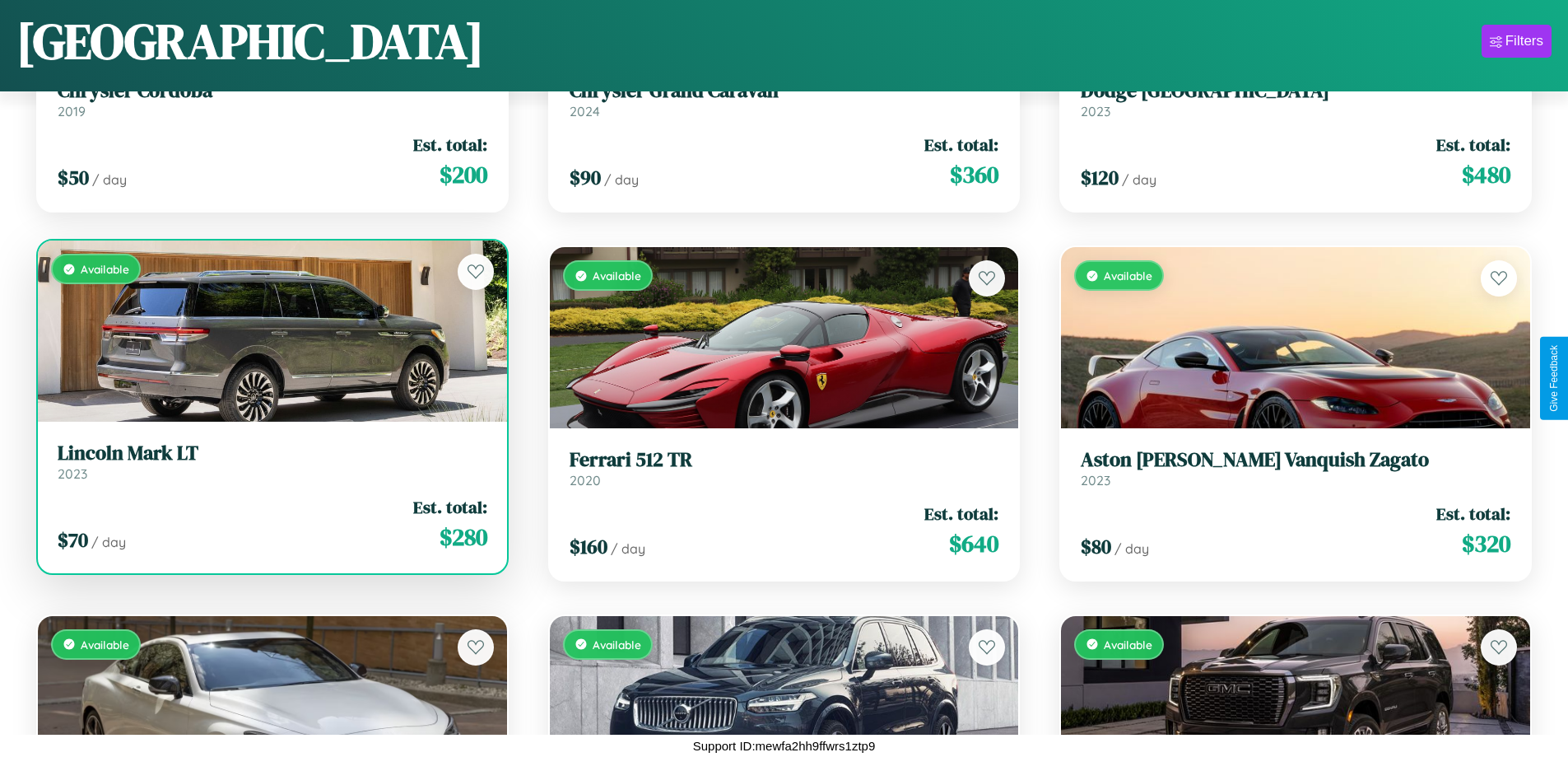
click at [270, 468] on link "Lincoln Mark LT 2023" at bounding box center [272, 461] width 430 height 40
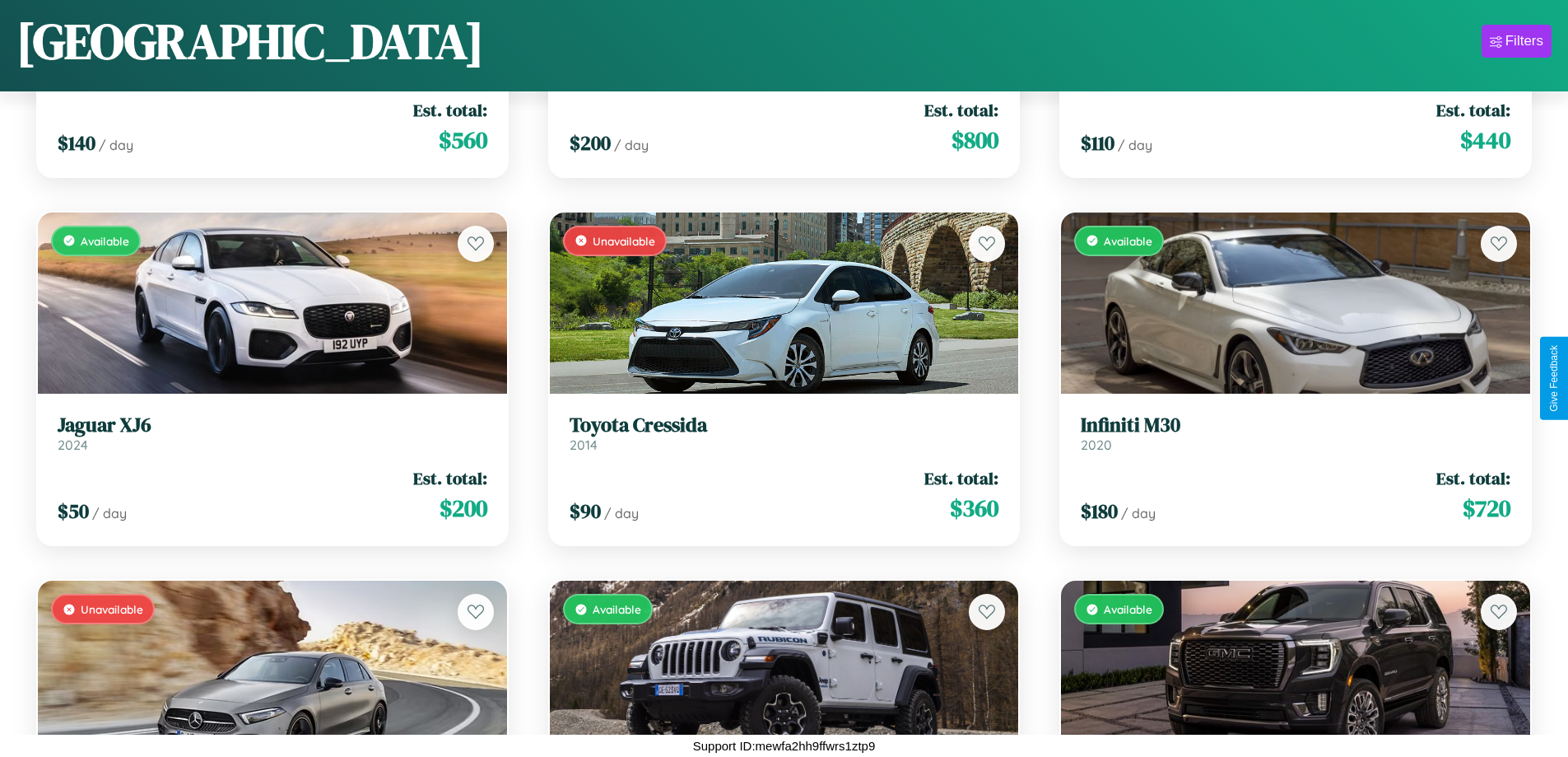
scroll to position [3182, 0]
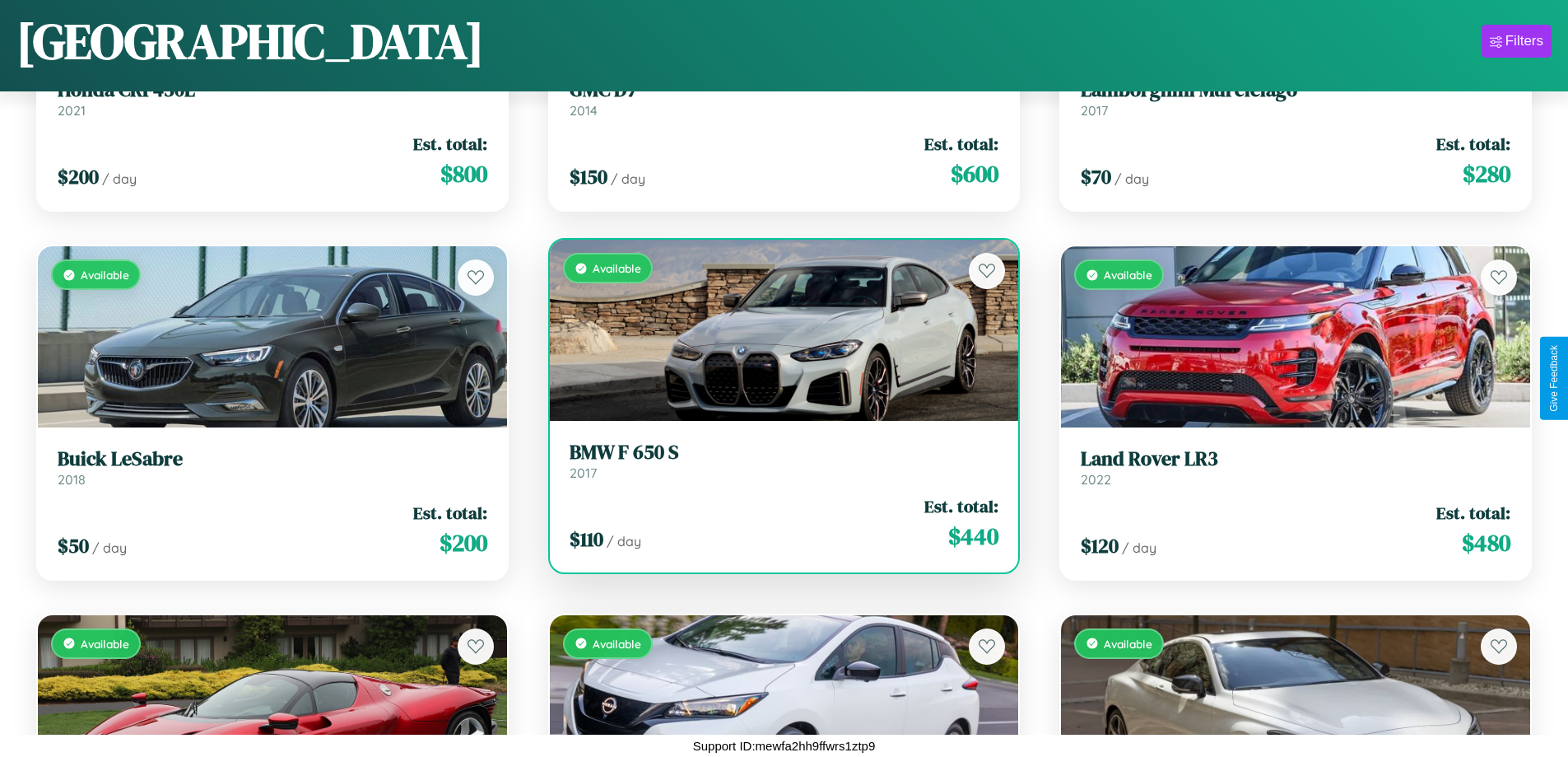
click at [777, 333] on div "Available" at bounding box center [784, 329] width 469 height 181
click at [777, 330] on div "Available" at bounding box center [784, 329] width 469 height 181
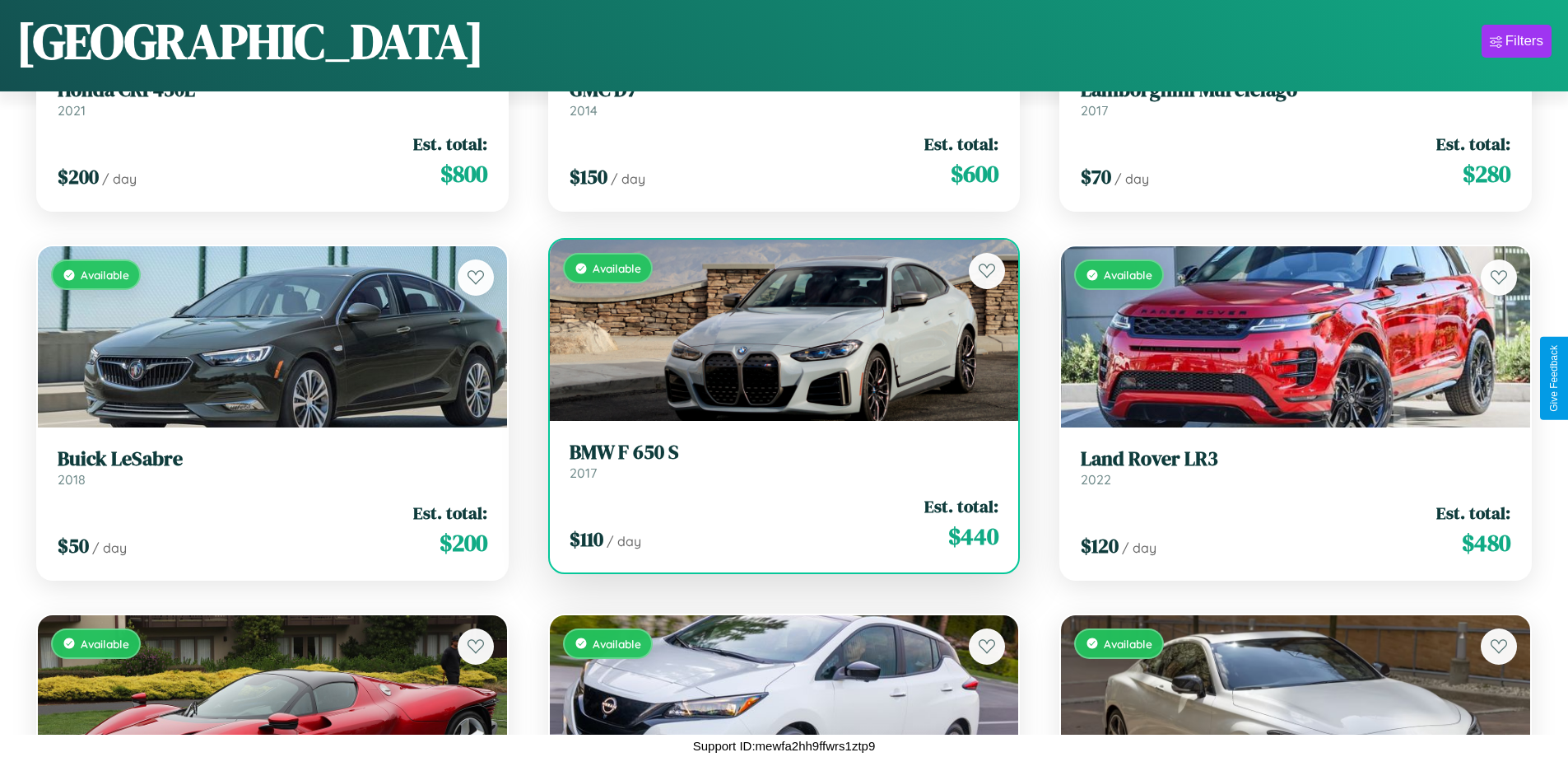
click at [777, 330] on div "Available" at bounding box center [784, 329] width 469 height 181
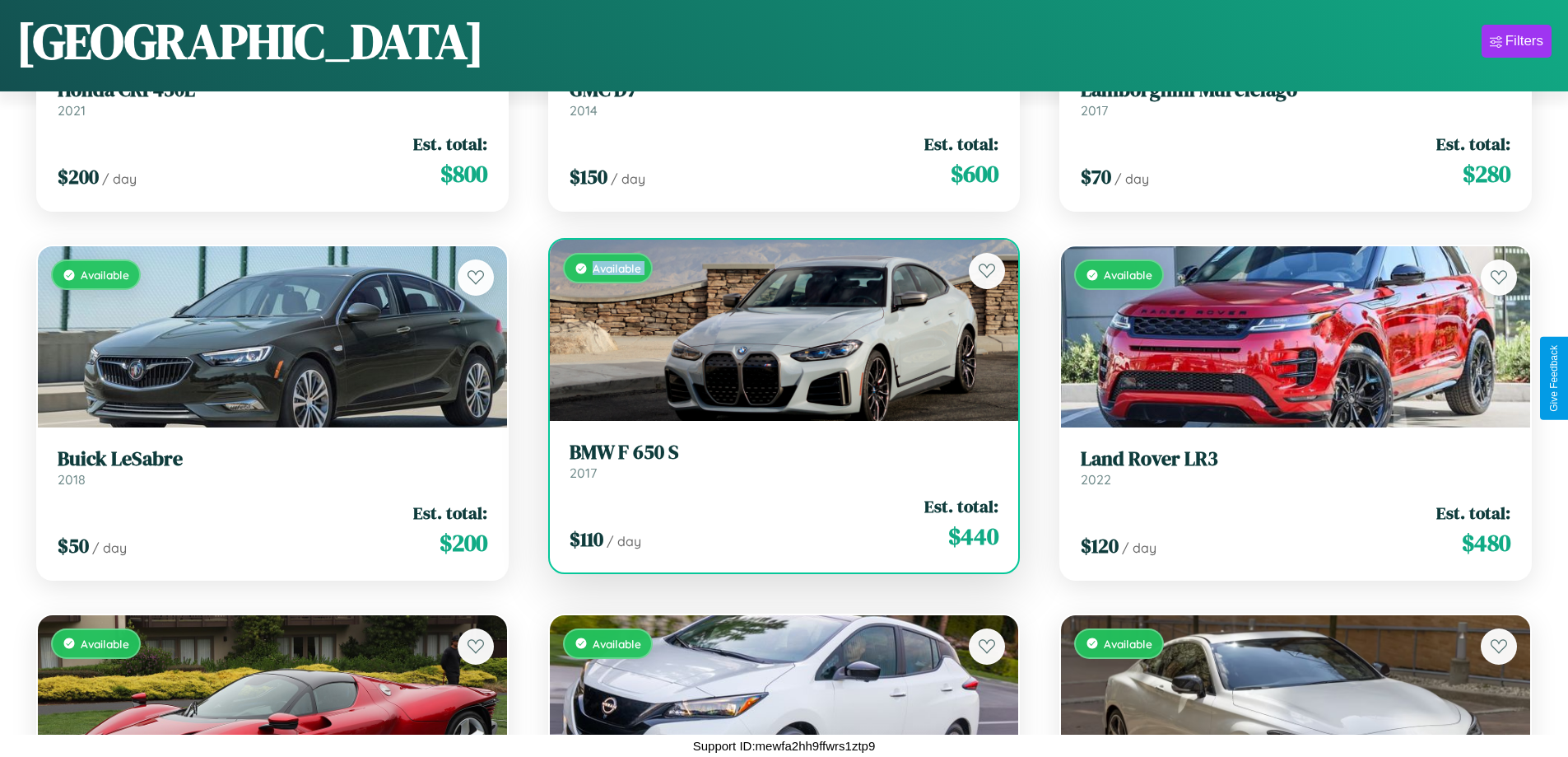
click at [777, 330] on div "Available" at bounding box center [784, 329] width 469 height 181
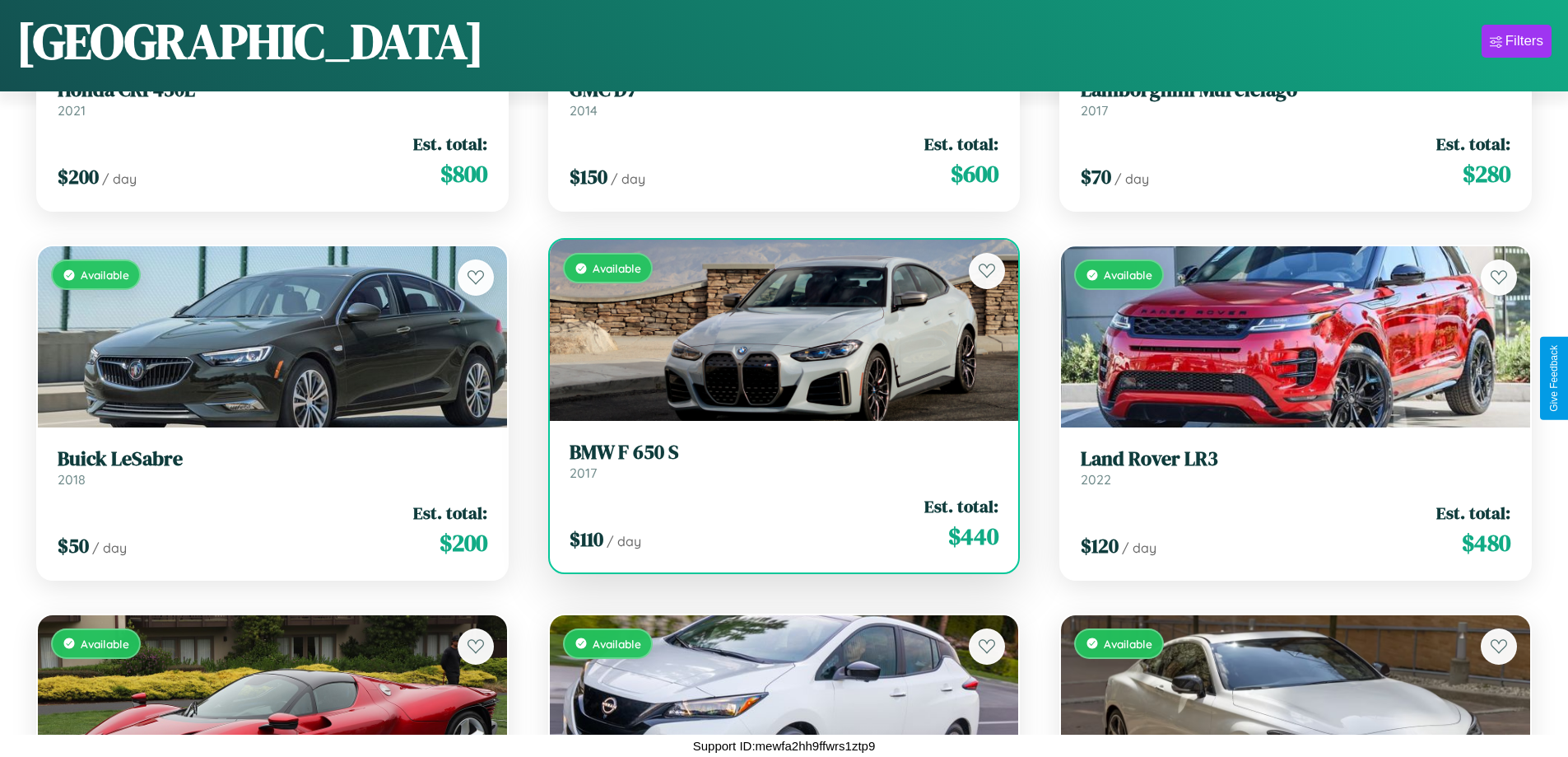
click at [777, 330] on div "Available" at bounding box center [784, 329] width 469 height 181
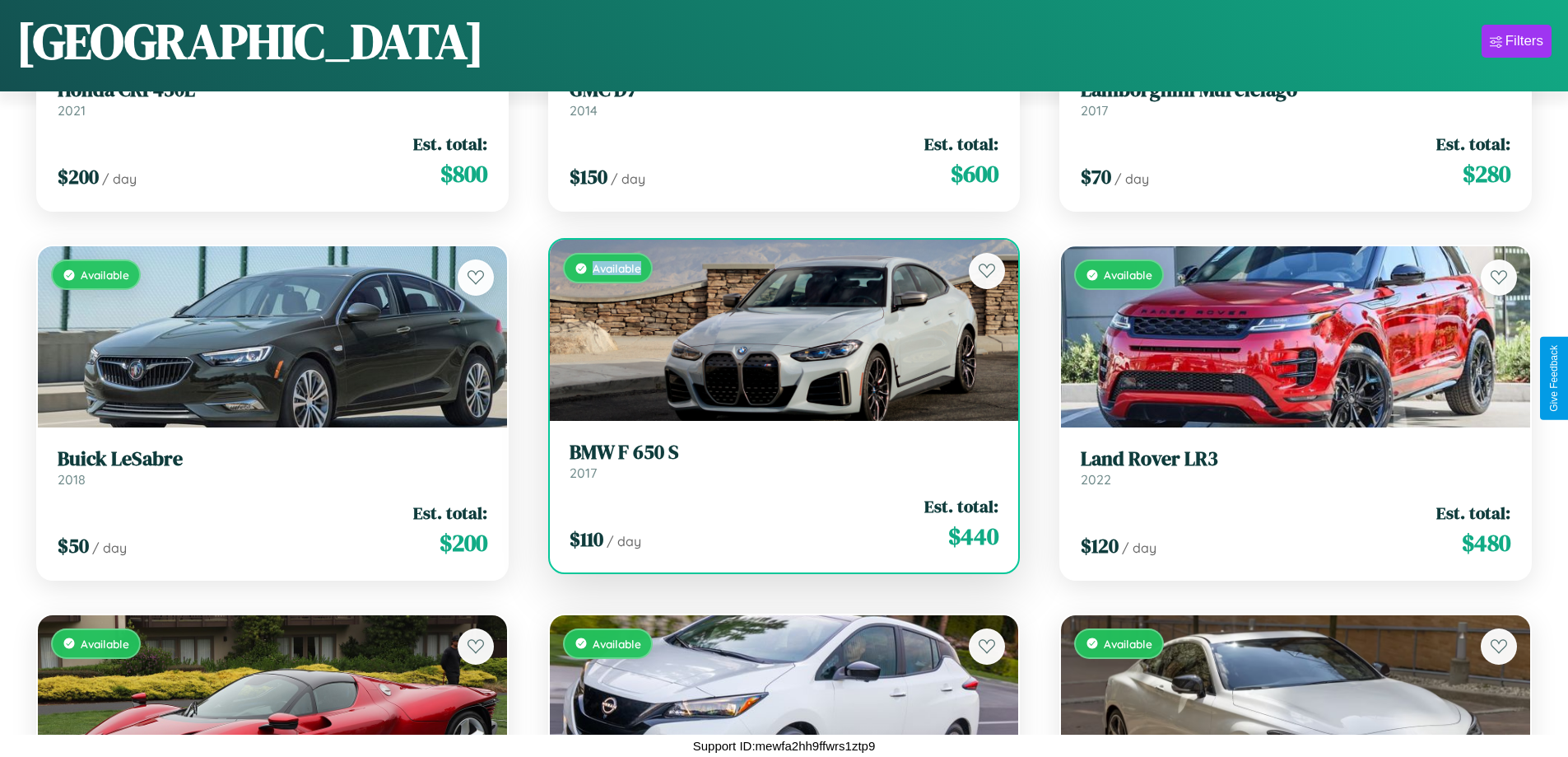
click at [777, 330] on div "Available" at bounding box center [784, 329] width 469 height 181
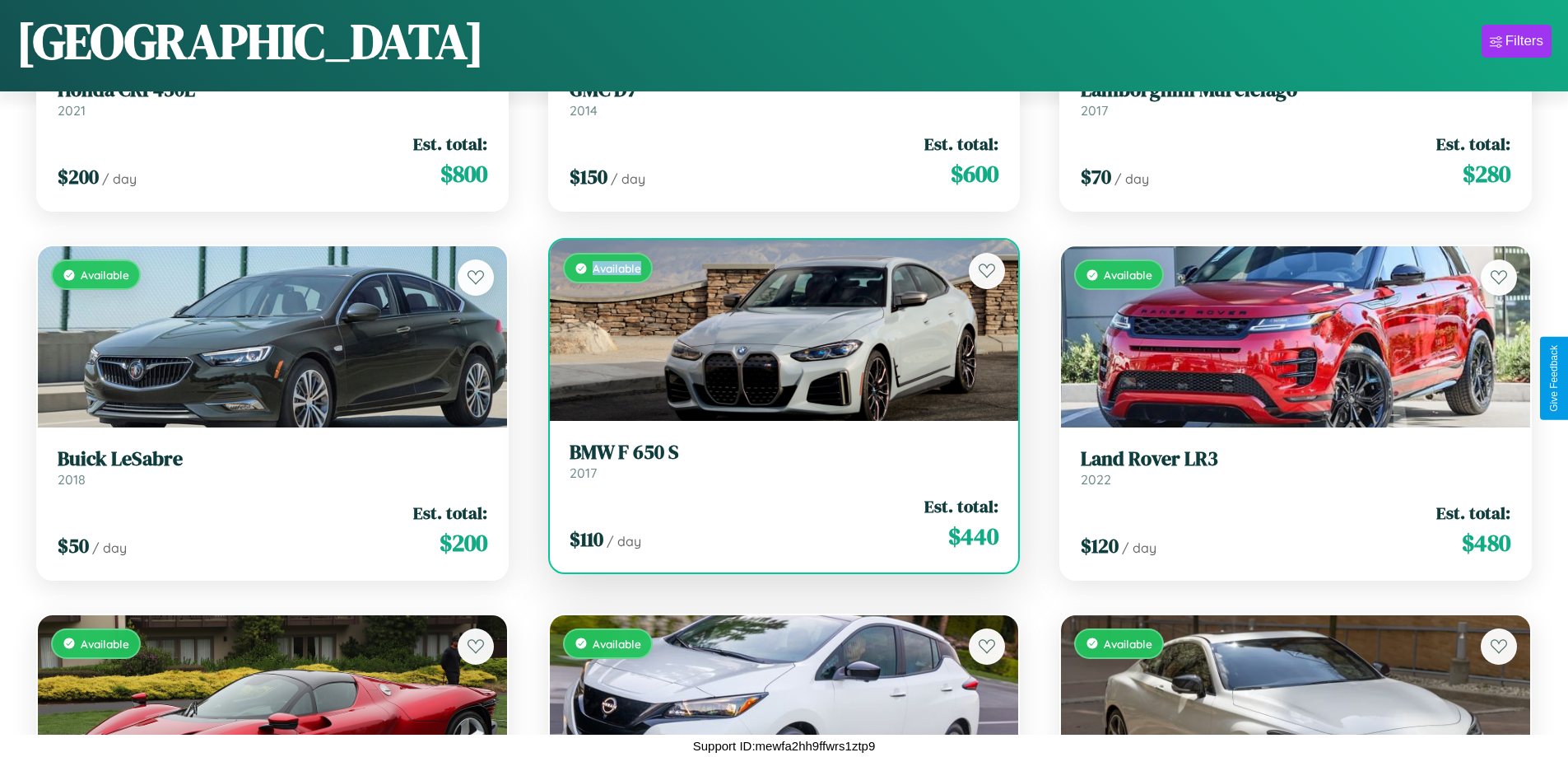
click at [777, 461] on h3 "BMW F 650 S" at bounding box center [784, 452] width 430 height 23
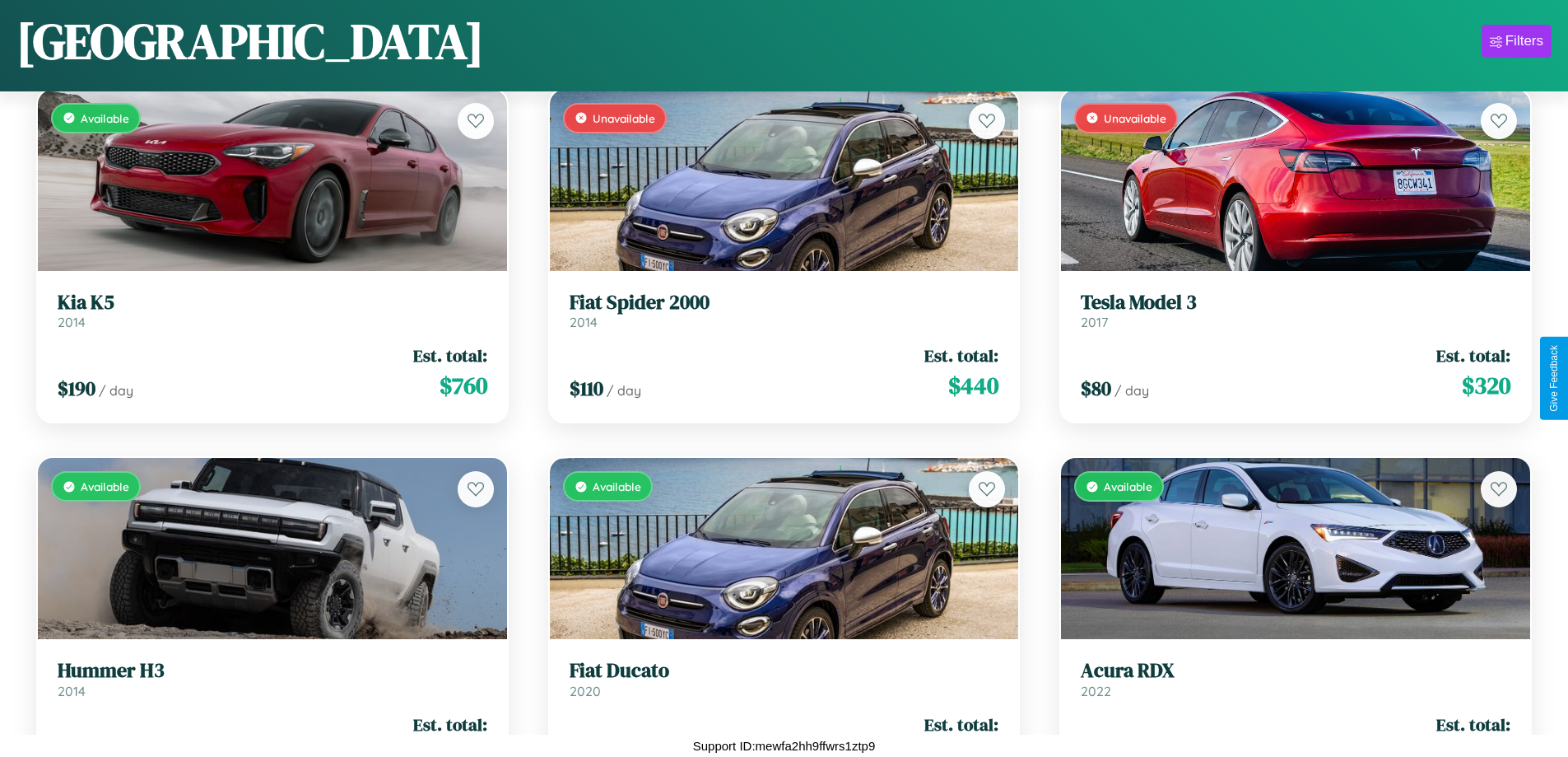
scroll to position [8343, 0]
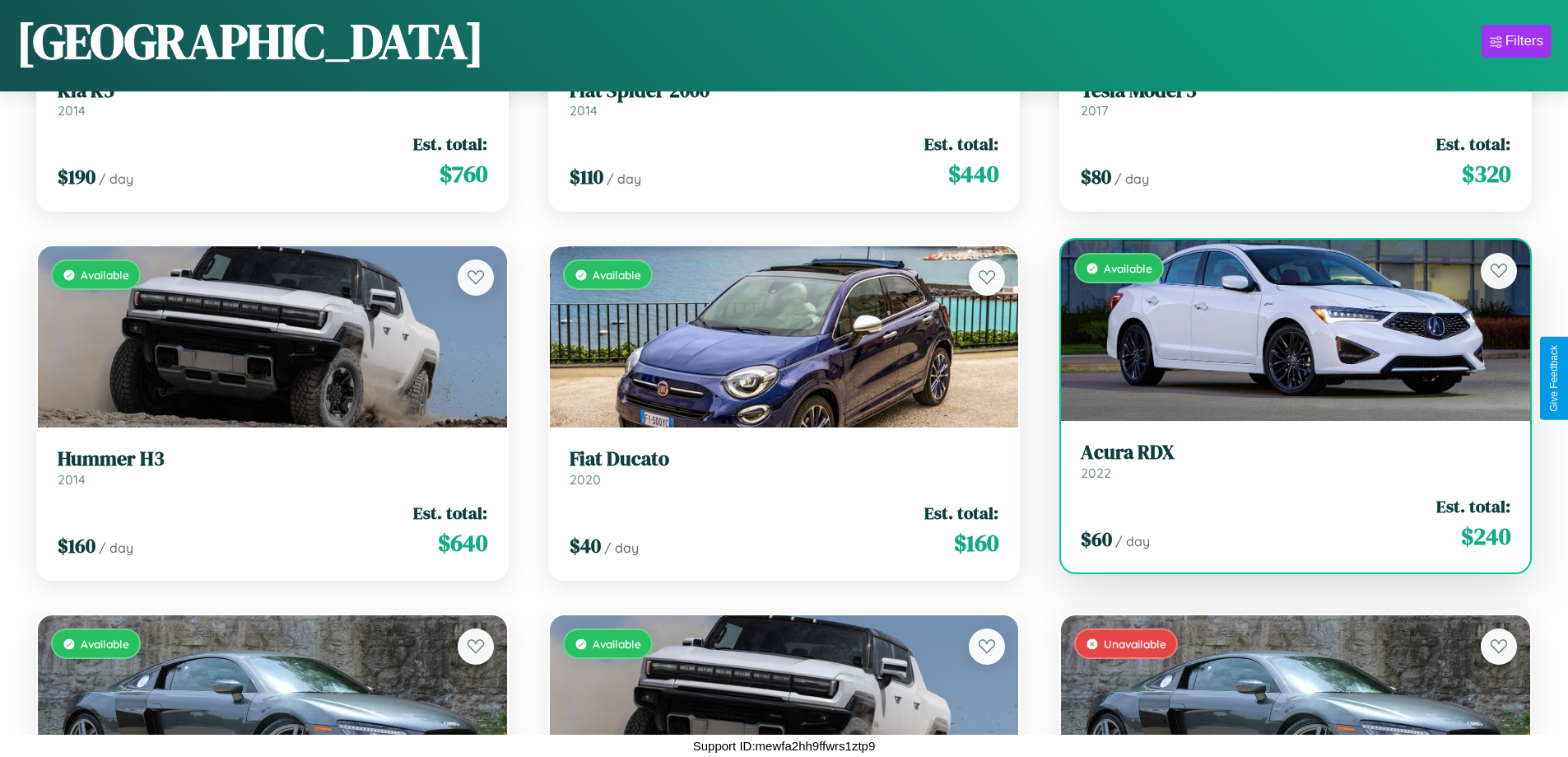
click at [1285, 330] on div "Available" at bounding box center [1295, 329] width 469 height 181
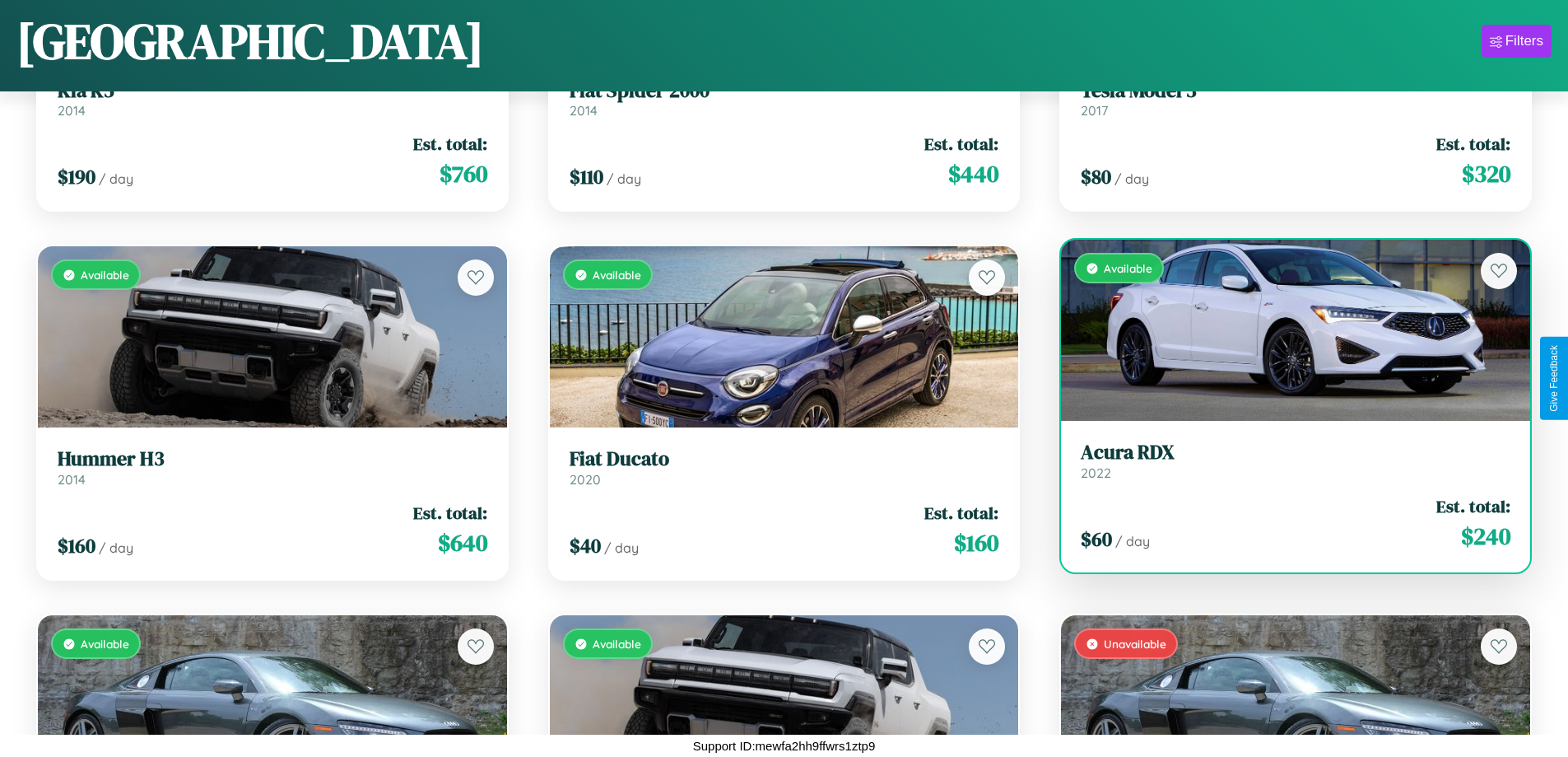
click at [1285, 330] on div "Available" at bounding box center [1295, 329] width 469 height 181
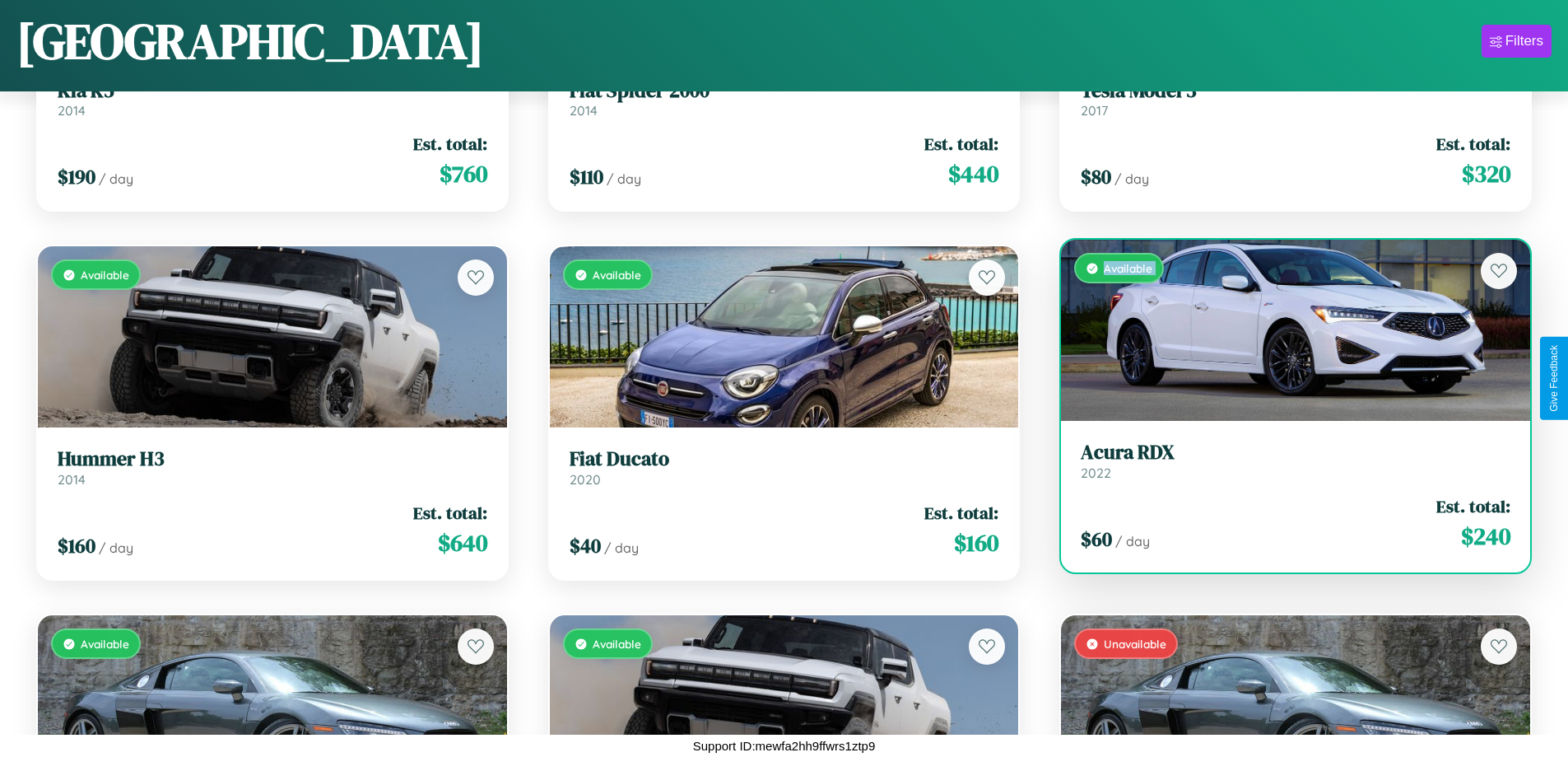
click at [1285, 330] on div "Available" at bounding box center [1295, 329] width 469 height 181
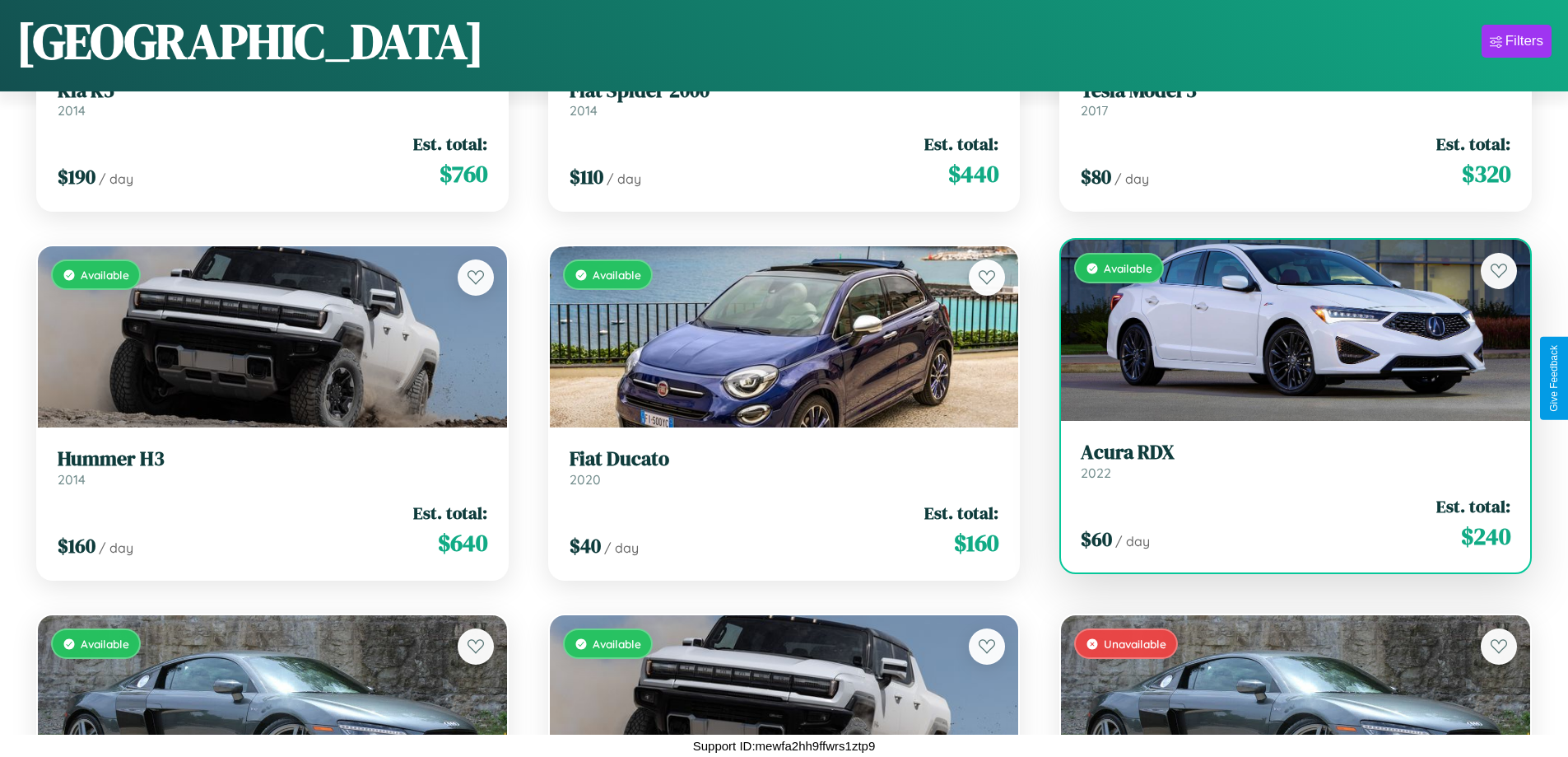
click at [1285, 330] on div "Available" at bounding box center [1295, 329] width 469 height 181
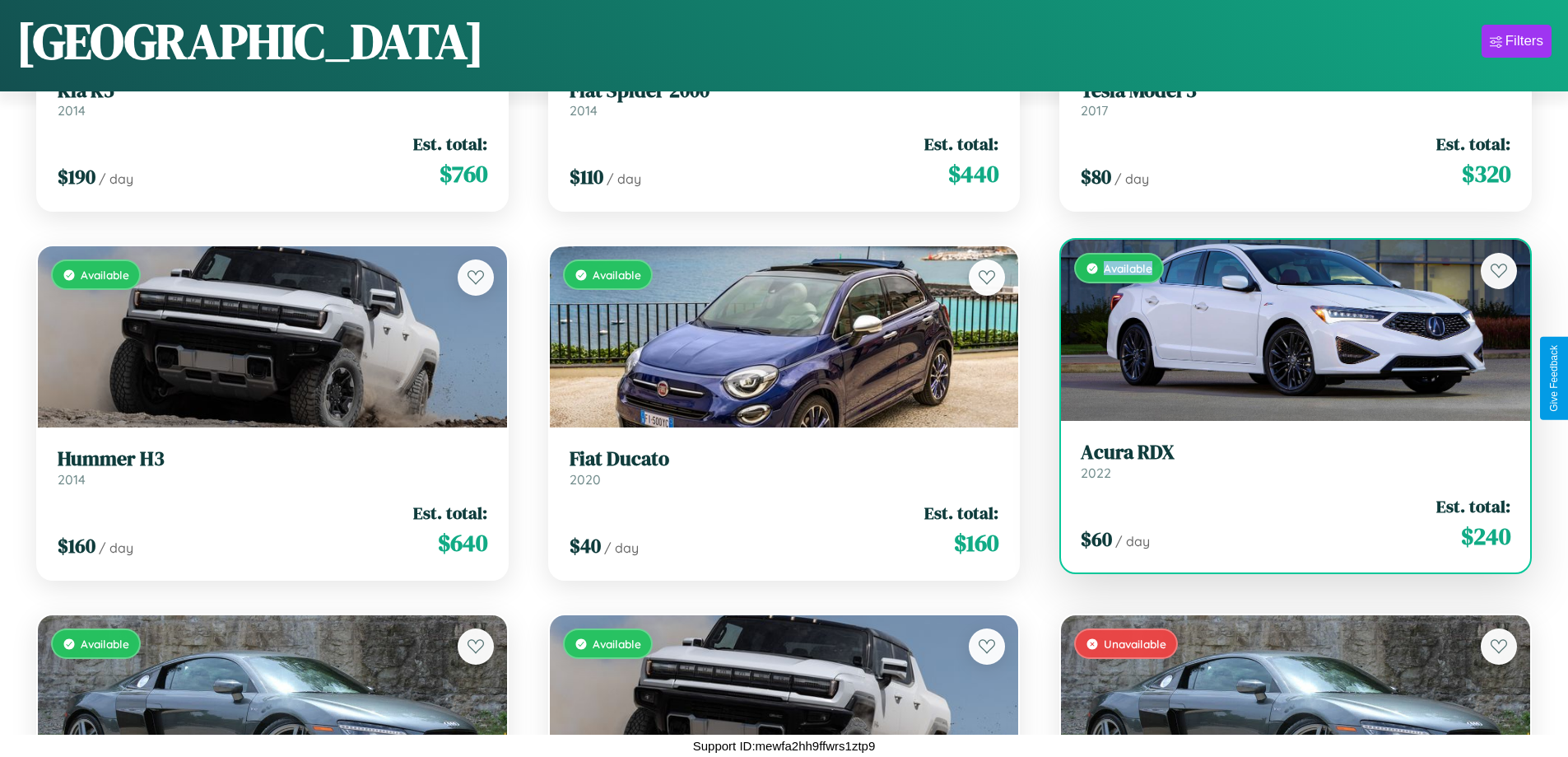
click at [1285, 330] on div "Available" at bounding box center [1295, 329] width 469 height 181
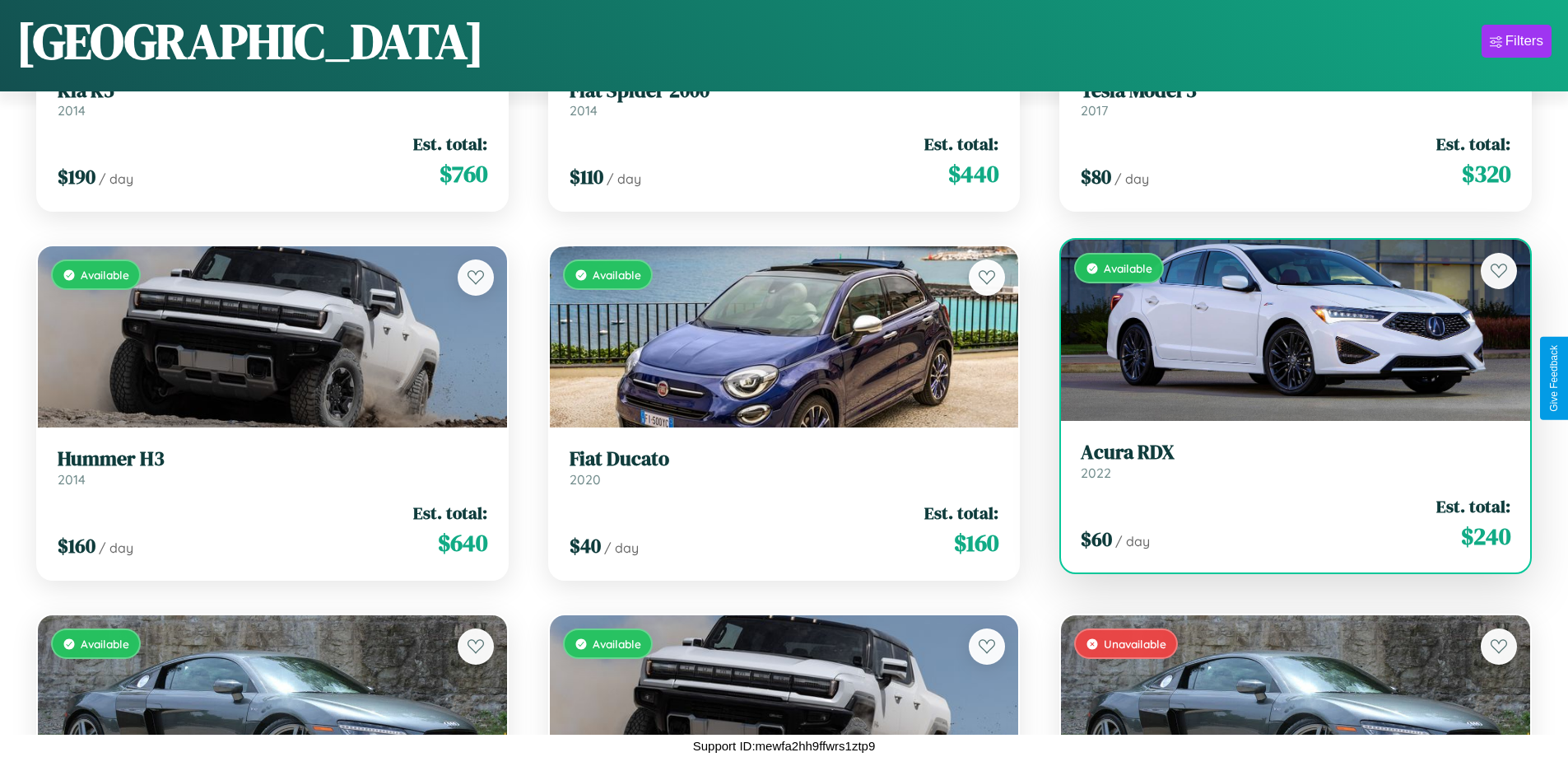
click at [1285, 461] on h3 "Acura RDX" at bounding box center [1295, 452] width 430 height 23
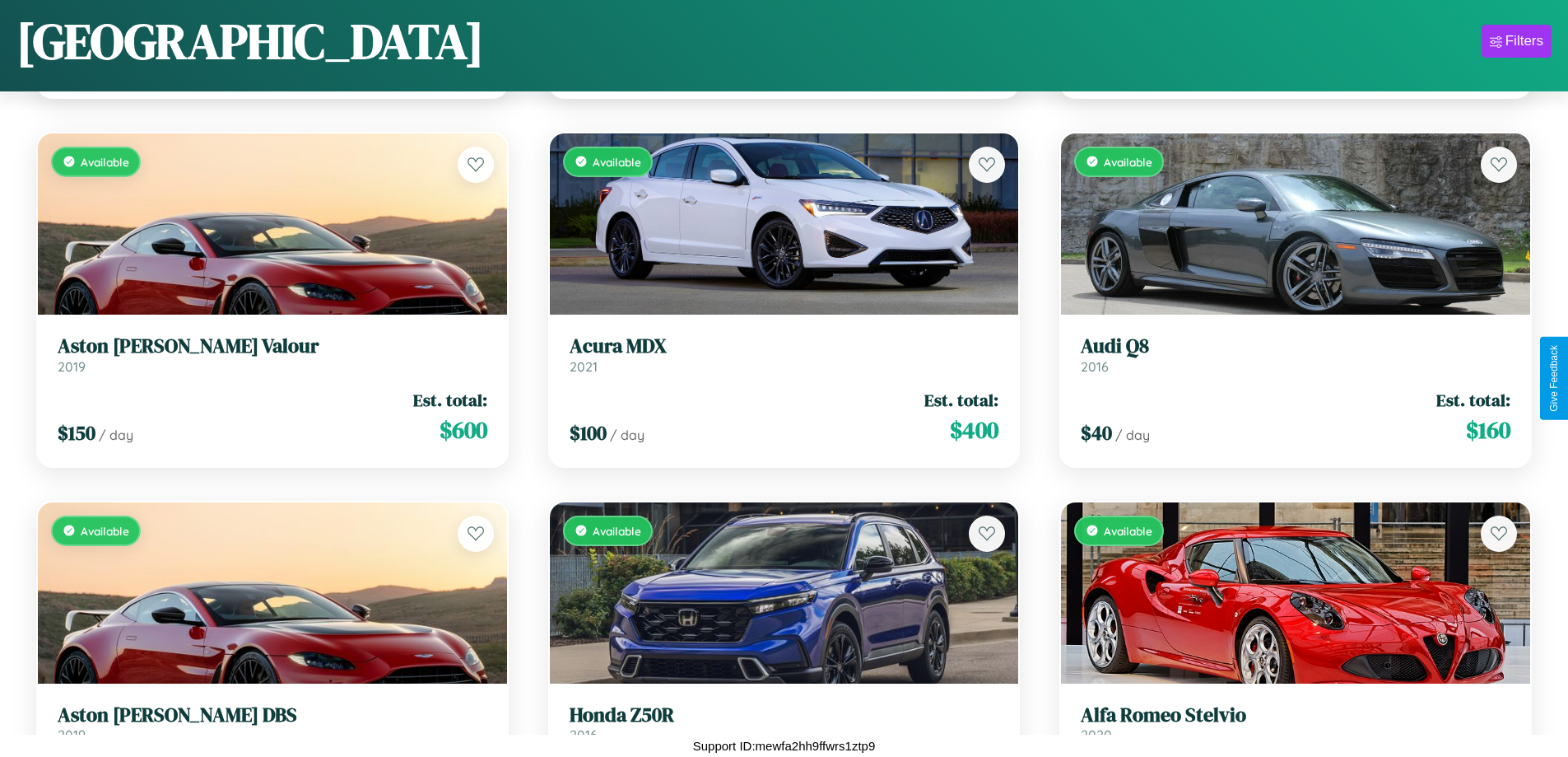
scroll to position [2444, 0]
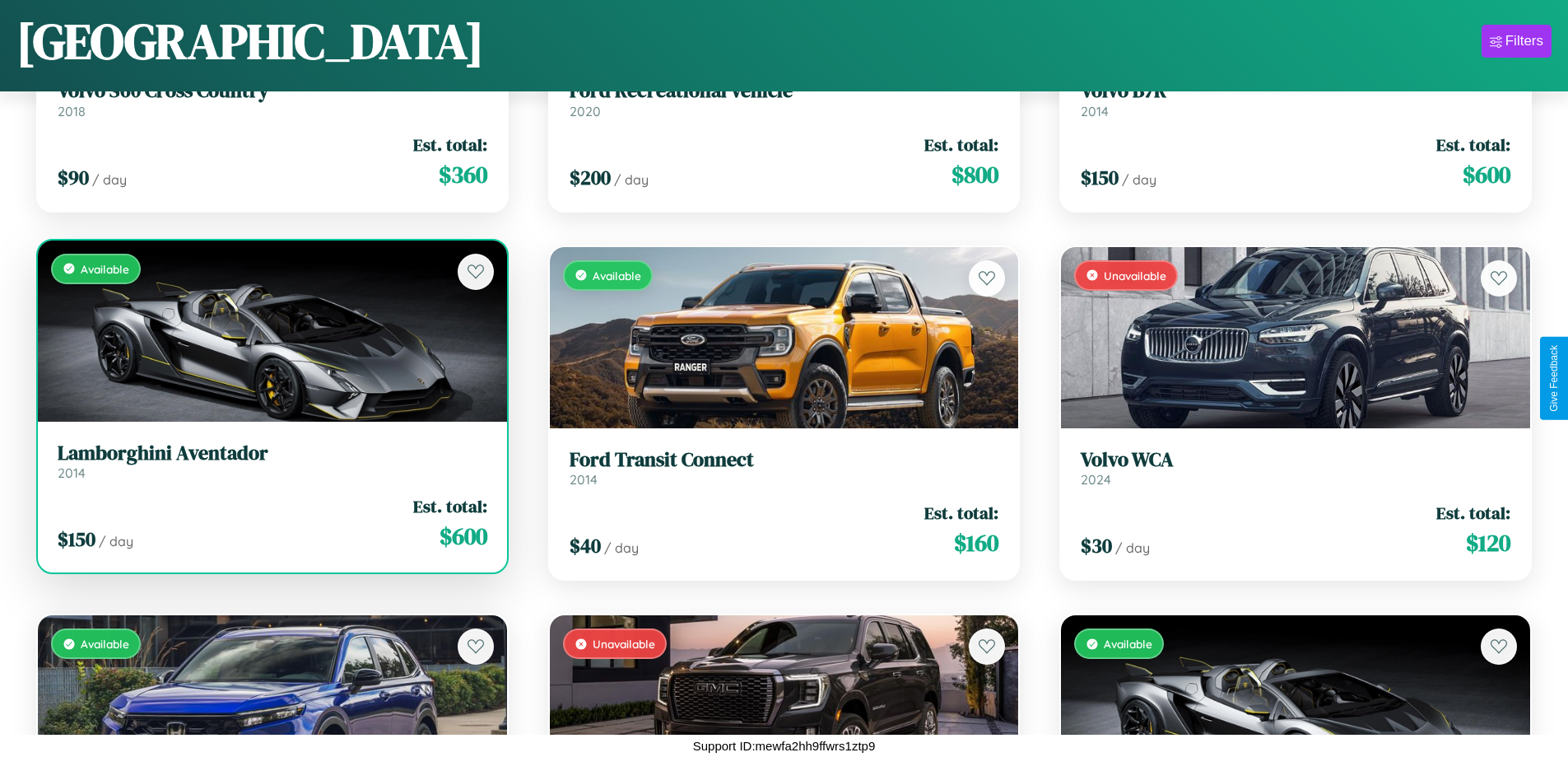
click at [270, 337] on div "Available" at bounding box center [272, 330] width 469 height 181
click at [270, 330] on div "Available" at bounding box center [272, 330] width 469 height 181
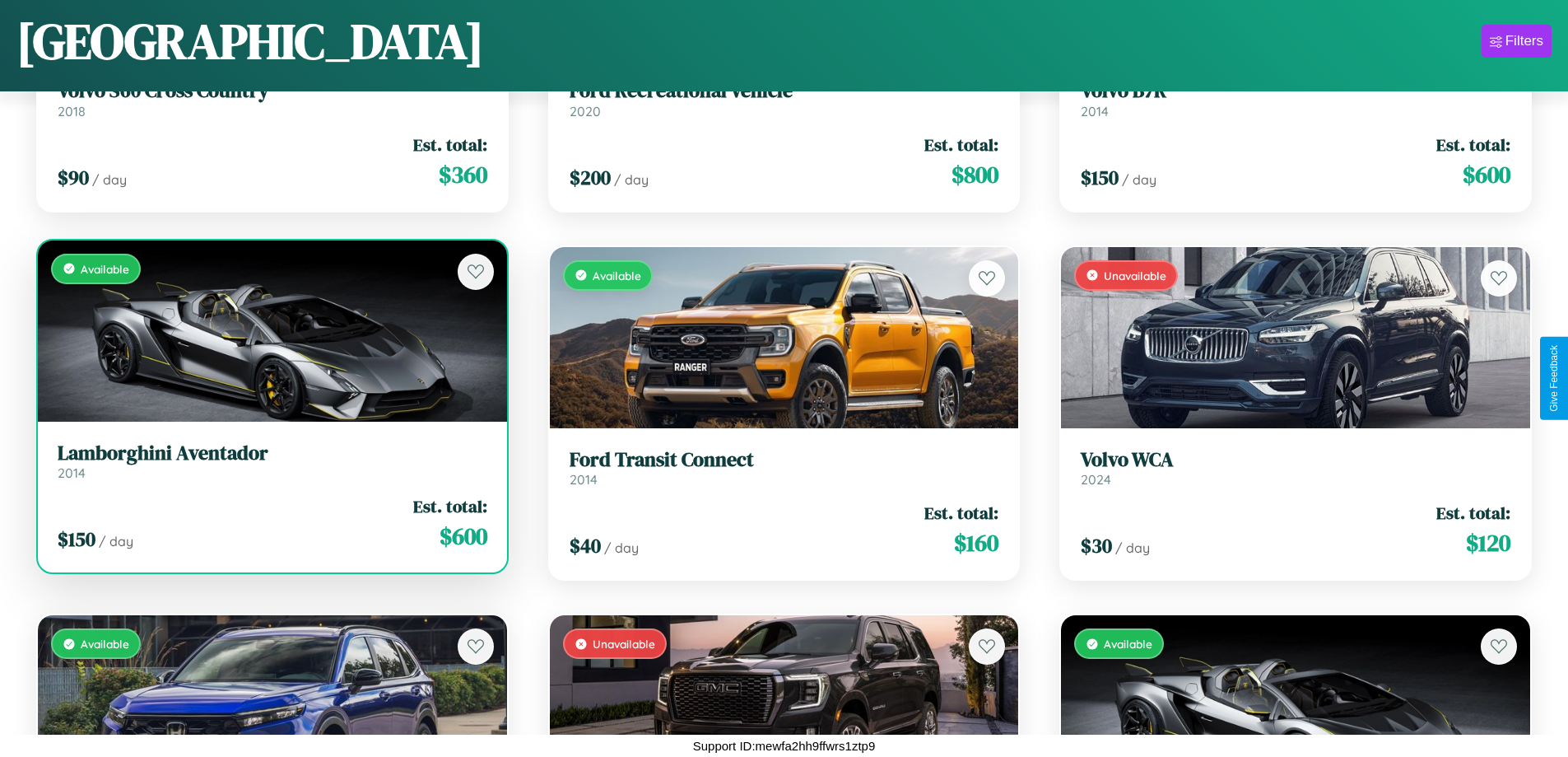
click at [270, 330] on div "Available" at bounding box center [272, 330] width 469 height 181
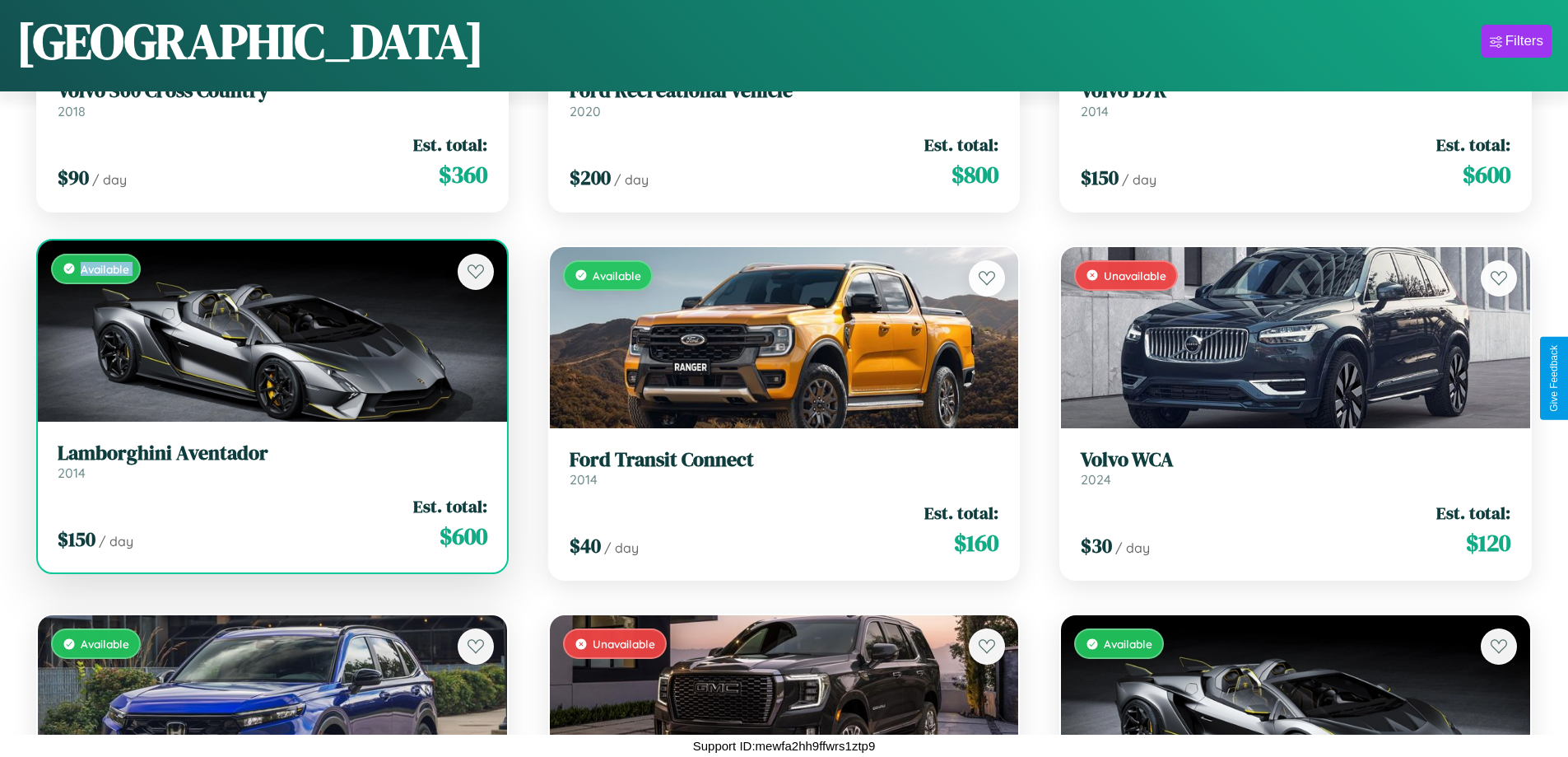
click at [270, 330] on div "Available" at bounding box center [272, 330] width 469 height 181
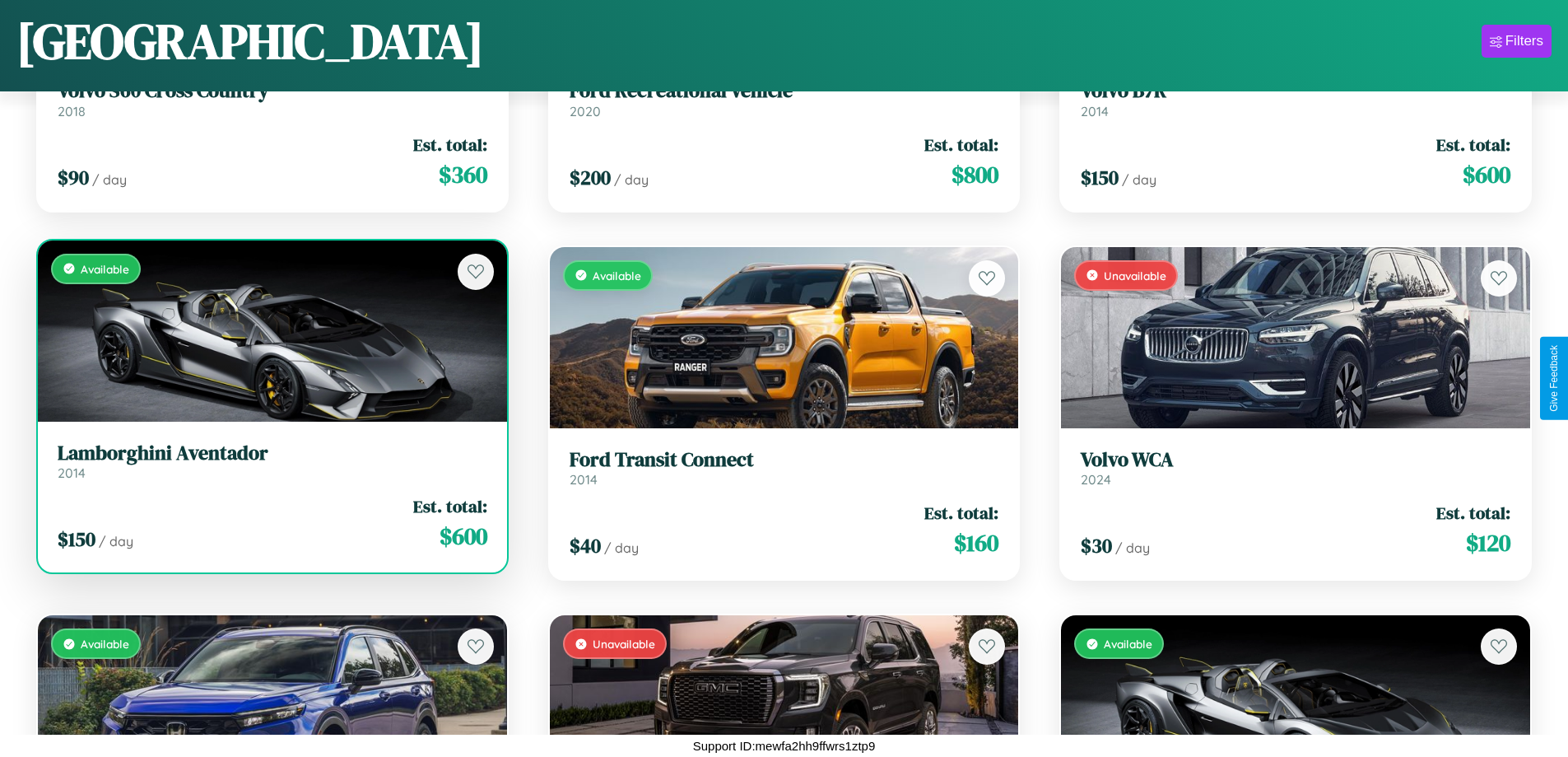
click at [270, 330] on div "Available" at bounding box center [272, 330] width 469 height 181
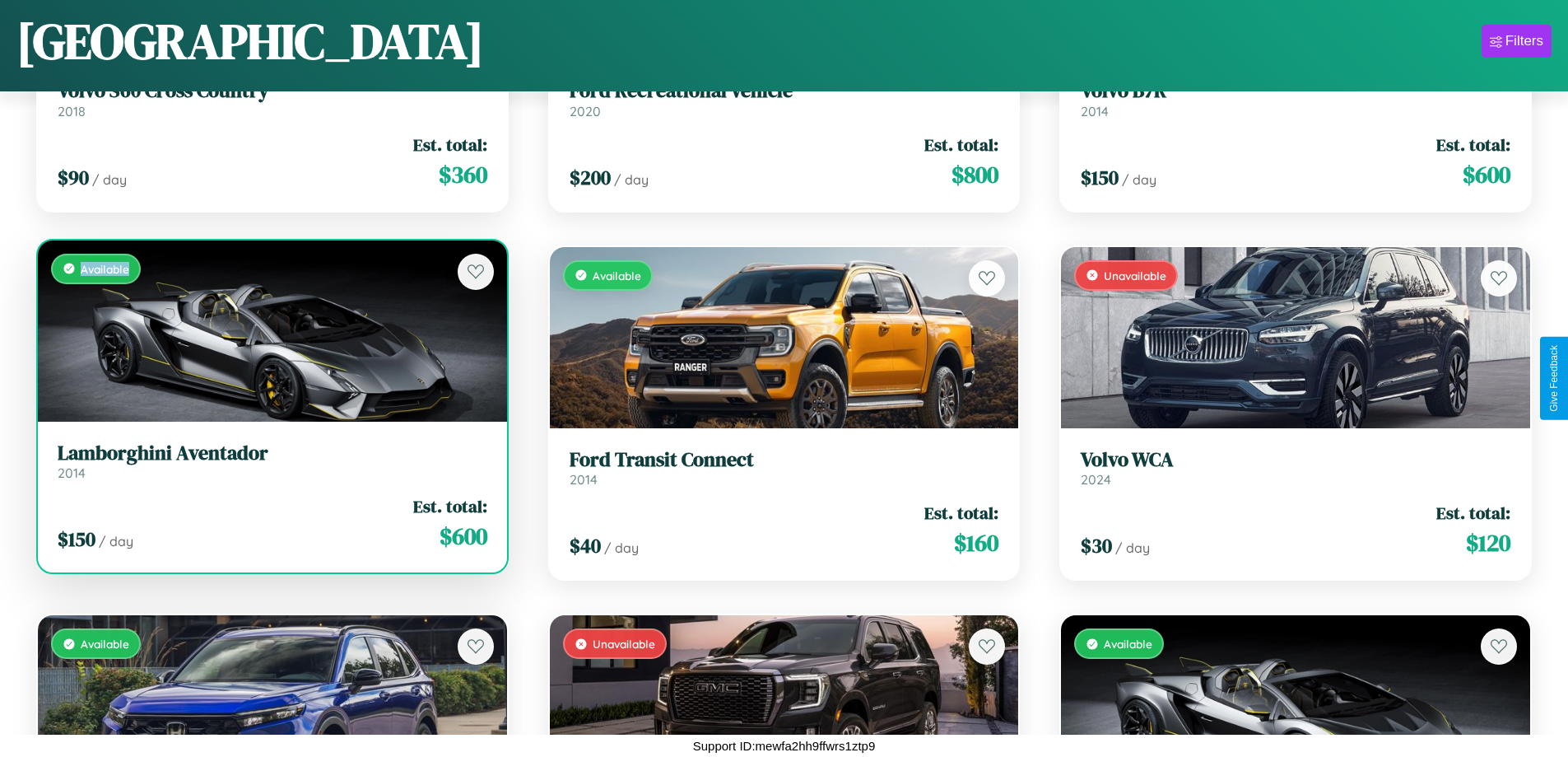
click at [270, 330] on div "Available" at bounding box center [272, 330] width 469 height 181
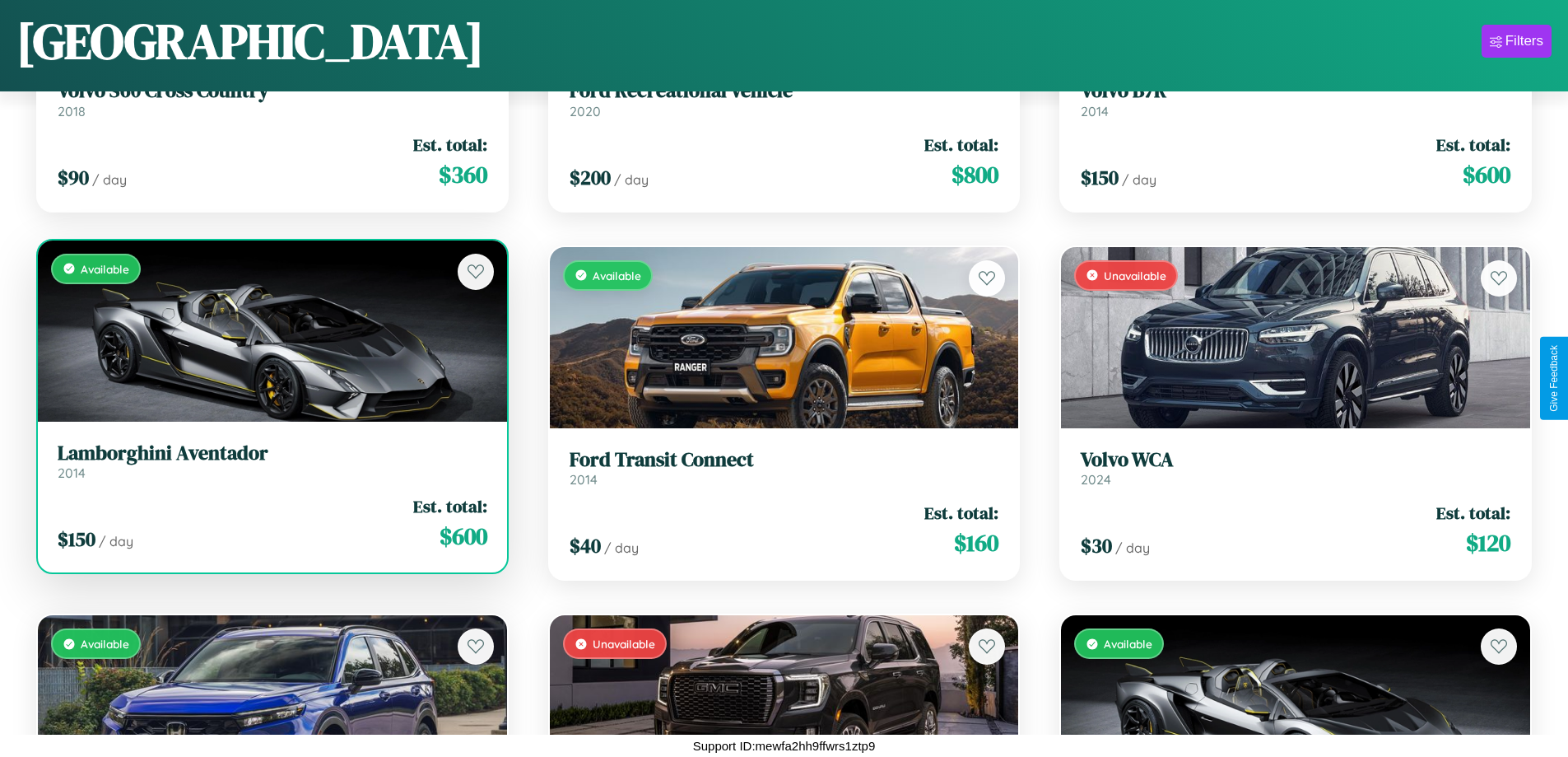
click at [270, 461] on h3 "Lamborghini Aventador" at bounding box center [272, 452] width 430 height 23
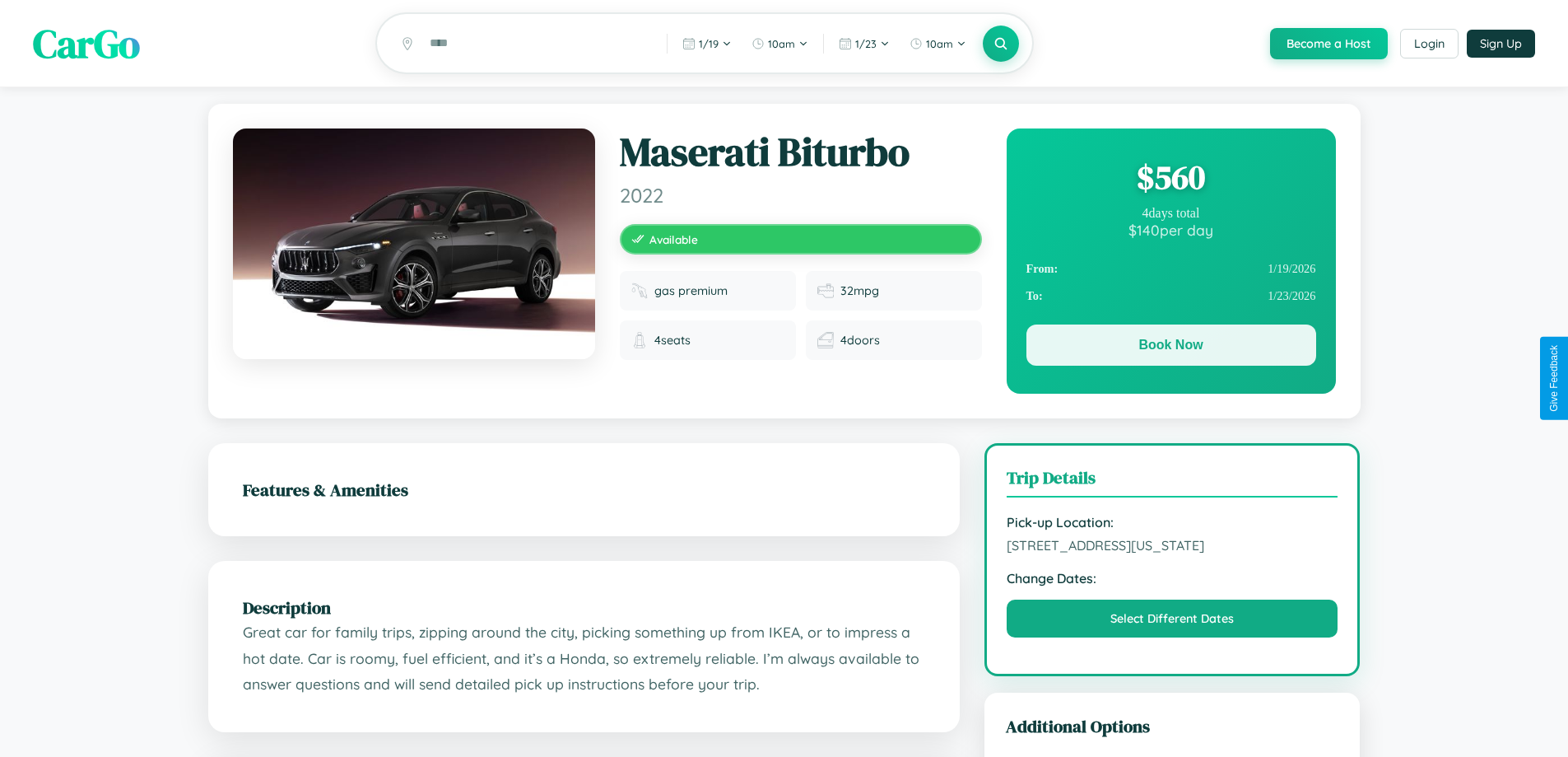
click at [1170, 347] on button "Book Now" at bounding box center [1171, 345] width 290 height 41
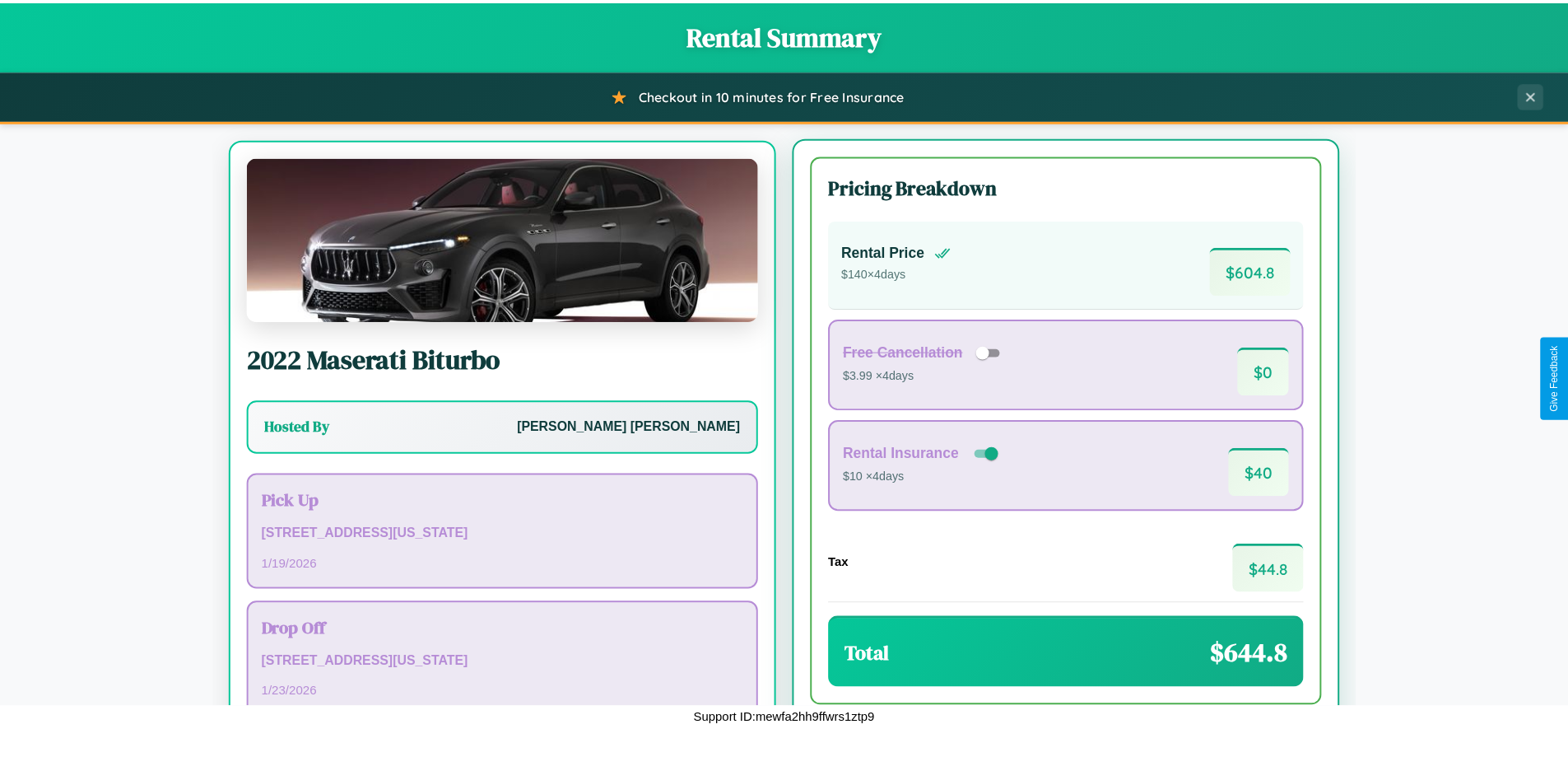
scroll to position [77, 0]
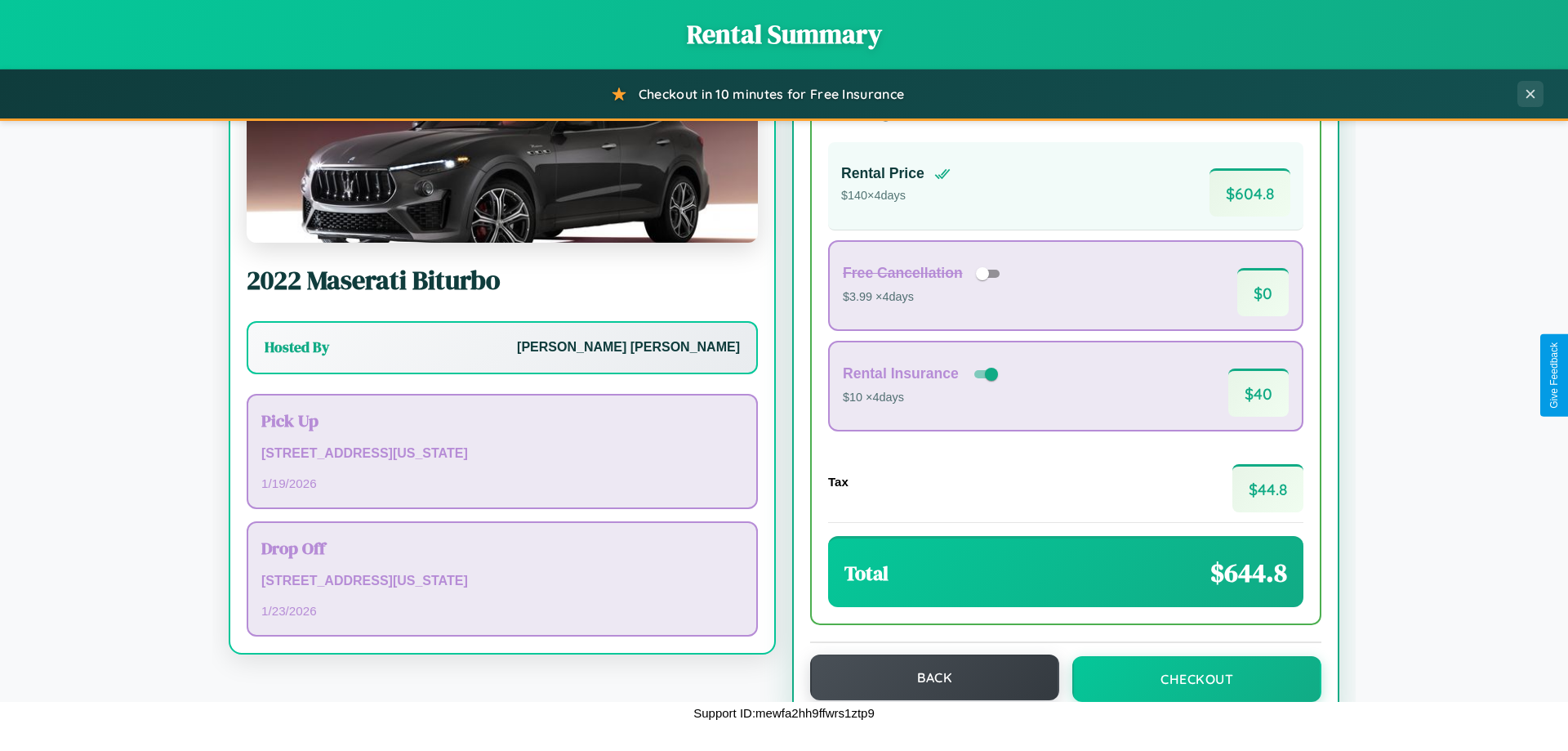
click at [927, 677] on button "Back" at bounding box center [935, 677] width 249 height 46
